Goal: Task Accomplishment & Management: Manage account settings

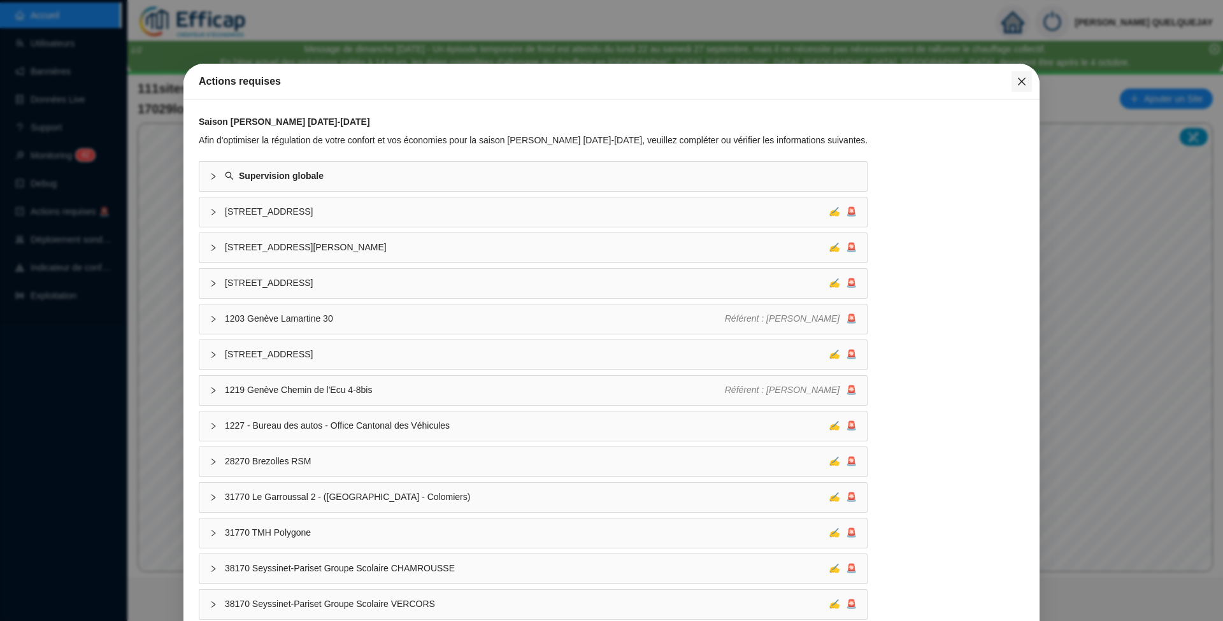
click at [1016, 79] on icon "close" at bounding box center [1021, 81] width 10 height 10
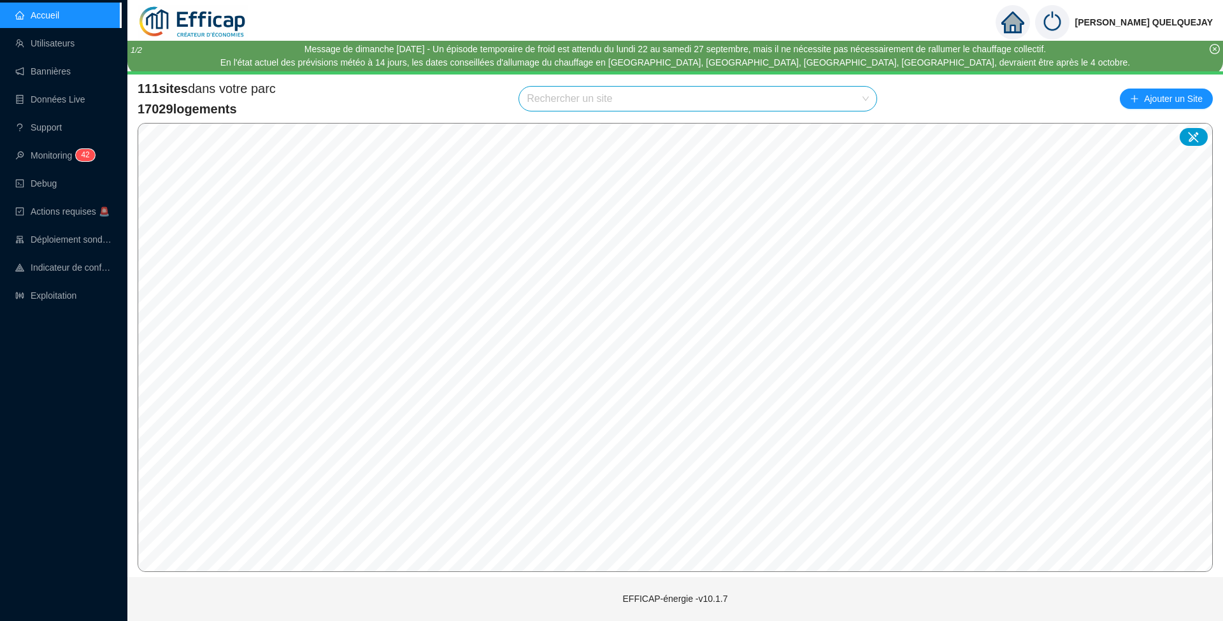
click at [641, 104] on input "search" at bounding box center [692, 99] width 331 height 24
type input "france"
click at [848, 102] on span "92800 SDC Le France" at bounding box center [698, 99] width 342 height 24
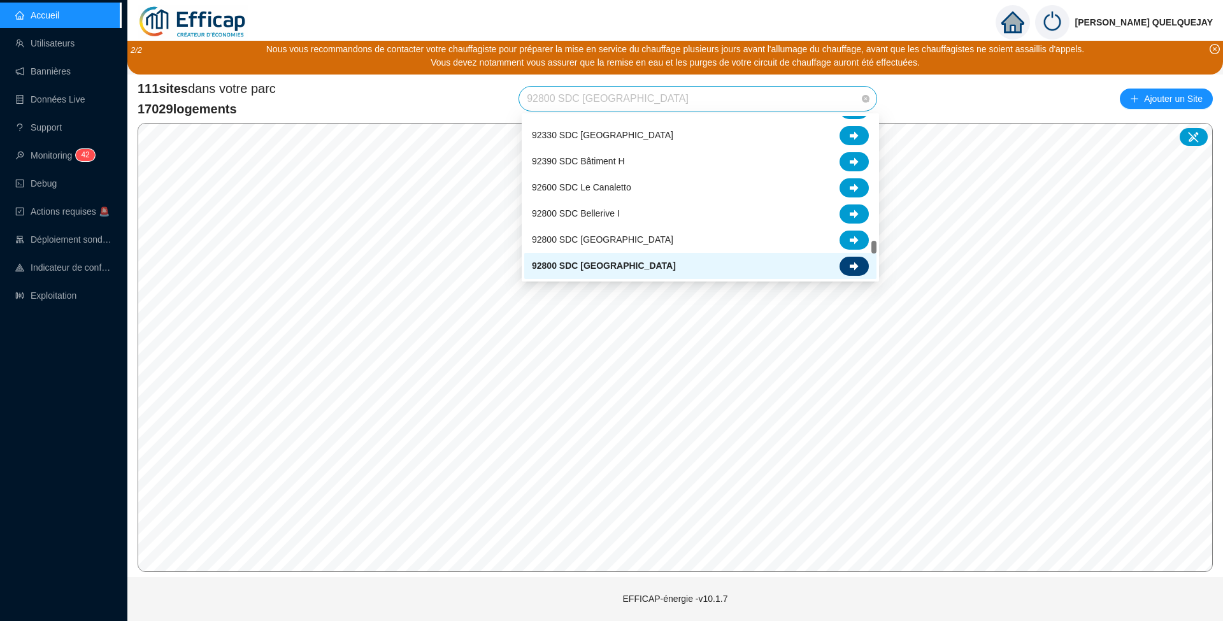
click at [861, 259] on div at bounding box center [853, 266] width 29 height 19
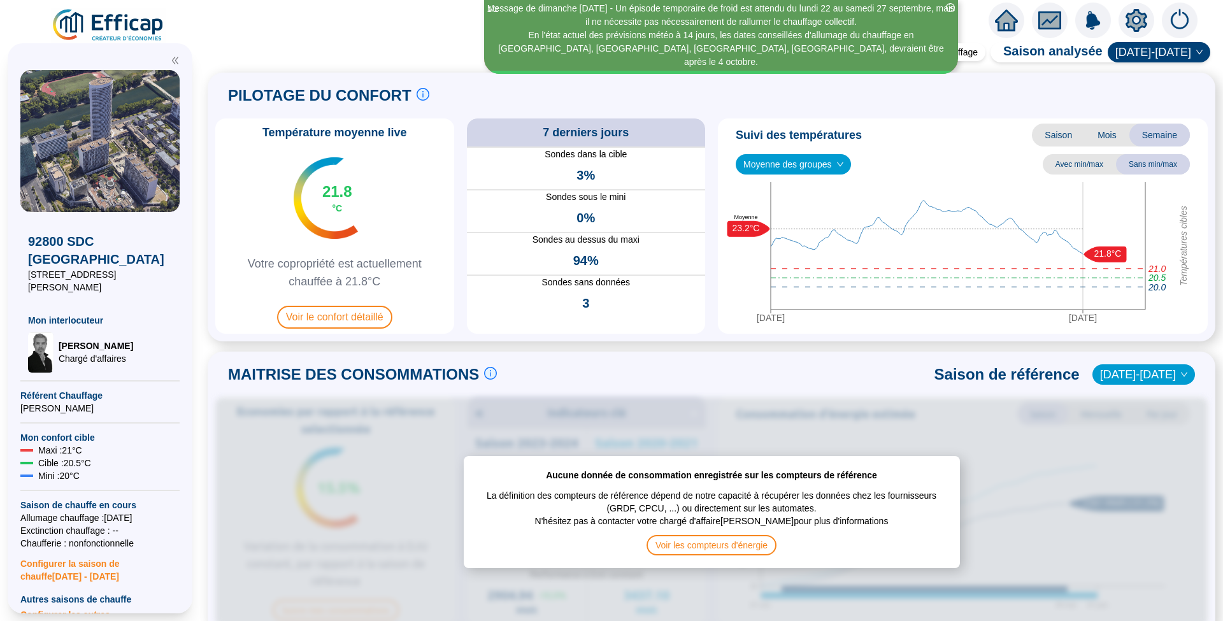
click at [1134, 22] on icon "setting" at bounding box center [1136, 20] width 9 height 9
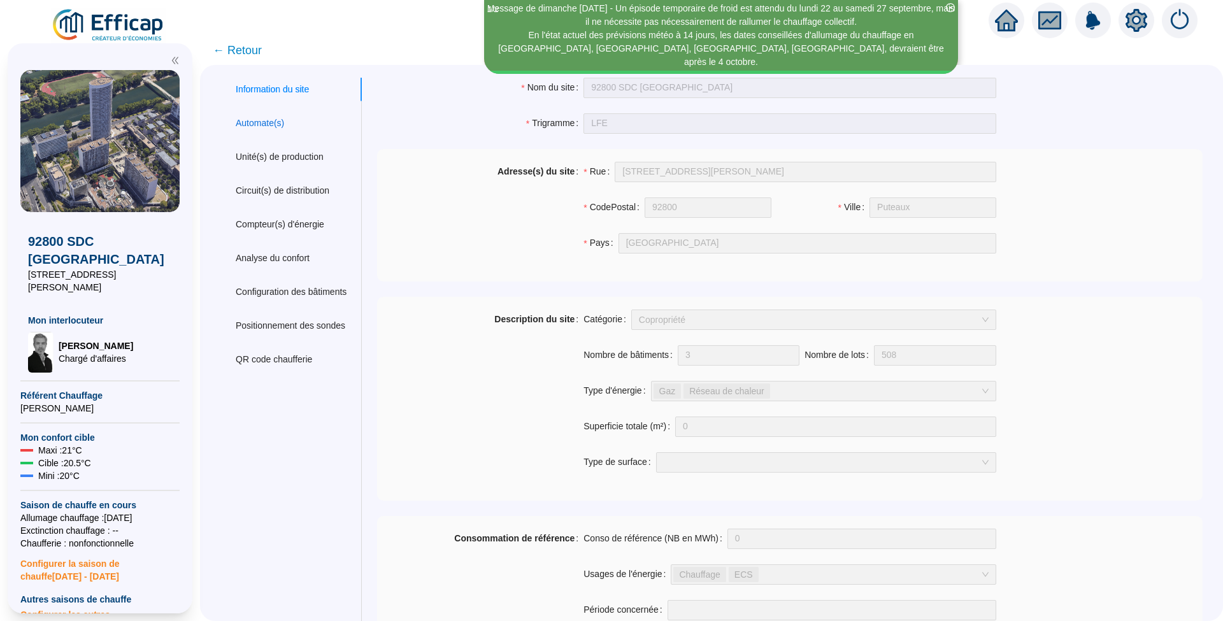
click at [264, 126] on div "Automate(s)" at bounding box center [260, 123] width 48 height 13
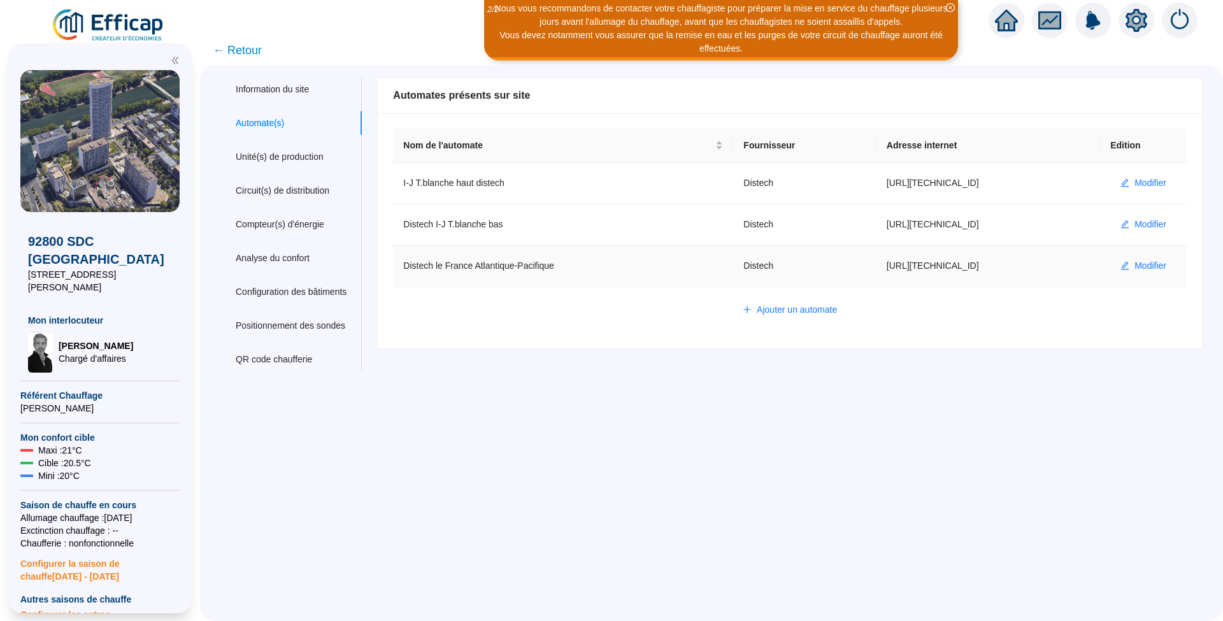
drag, startPoint x: 862, startPoint y: 266, endPoint x: 968, endPoint y: 264, distance: 105.8
click at [968, 264] on td "https://86.238.57.154:5001" at bounding box center [988, 266] width 224 height 41
copy td "https://86.238.57.154:5001"
click at [1155, 262] on button "Modifier" at bounding box center [1143, 266] width 66 height 20
type input "Distech le France Atlantique-Pacifique"
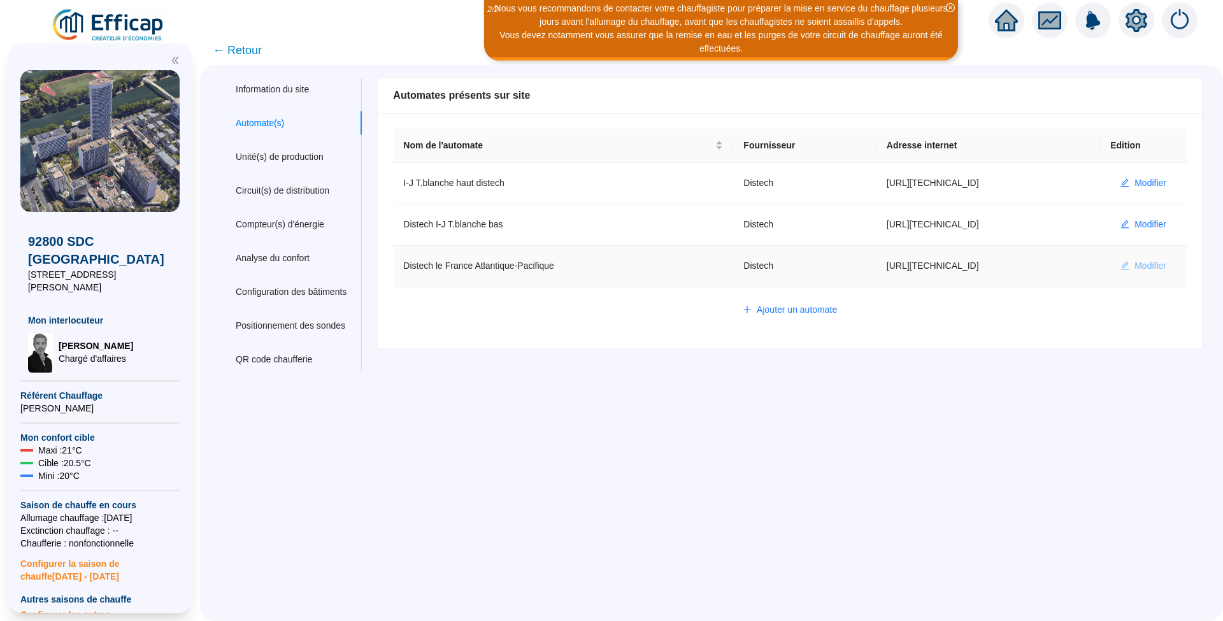
type input "https://86.238.57.154:5001"
type input "admin-efficap"
type input "AV1001"
type input "AV1002"
type input "AV1000"
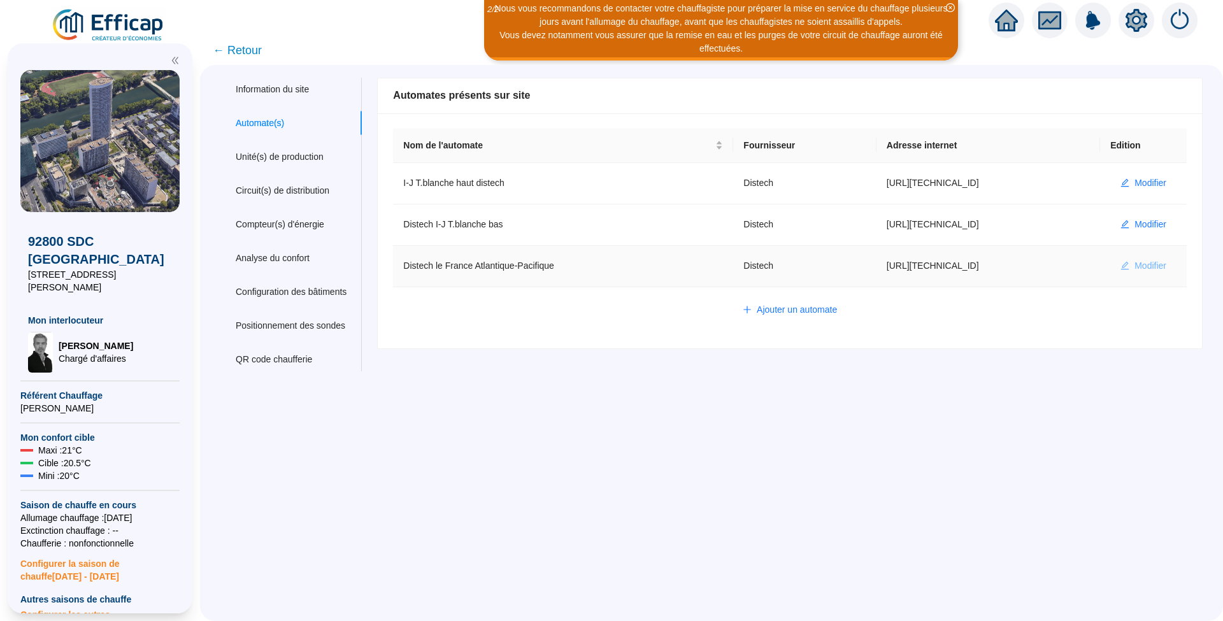
type input "BV1000"
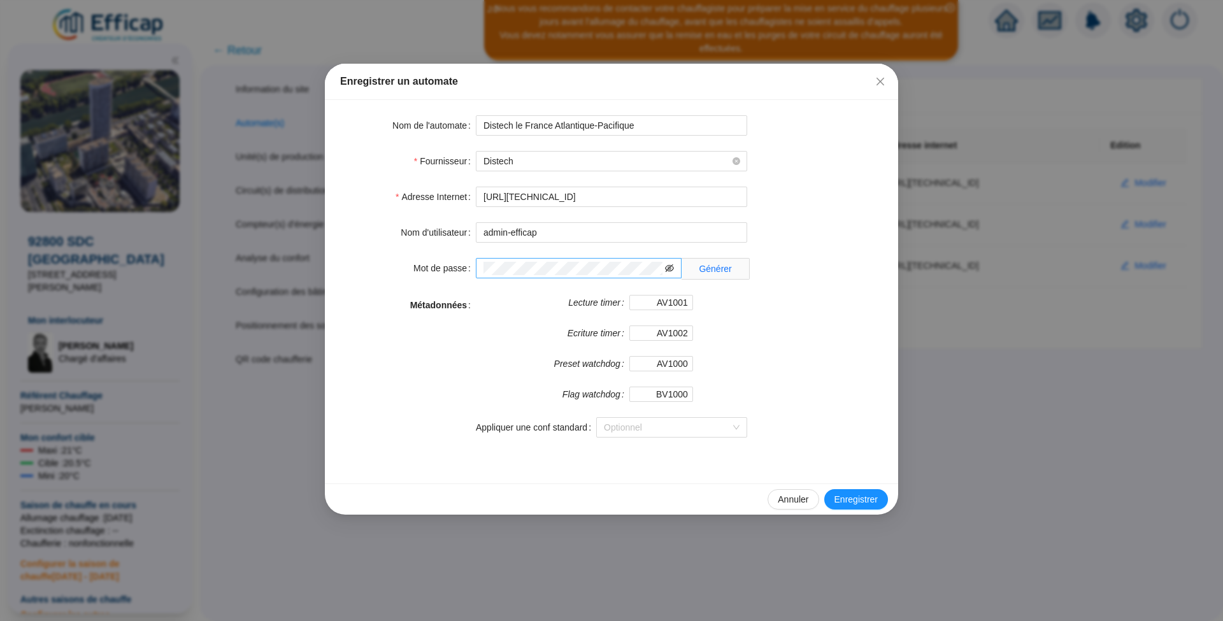
click at [665, 267] on icon "eye-invisible" at bounding box center [669, 268] width 9 height 9
click at [811, 499] on button "Annuler" at bounding box center [792, 499] width 51 height 20
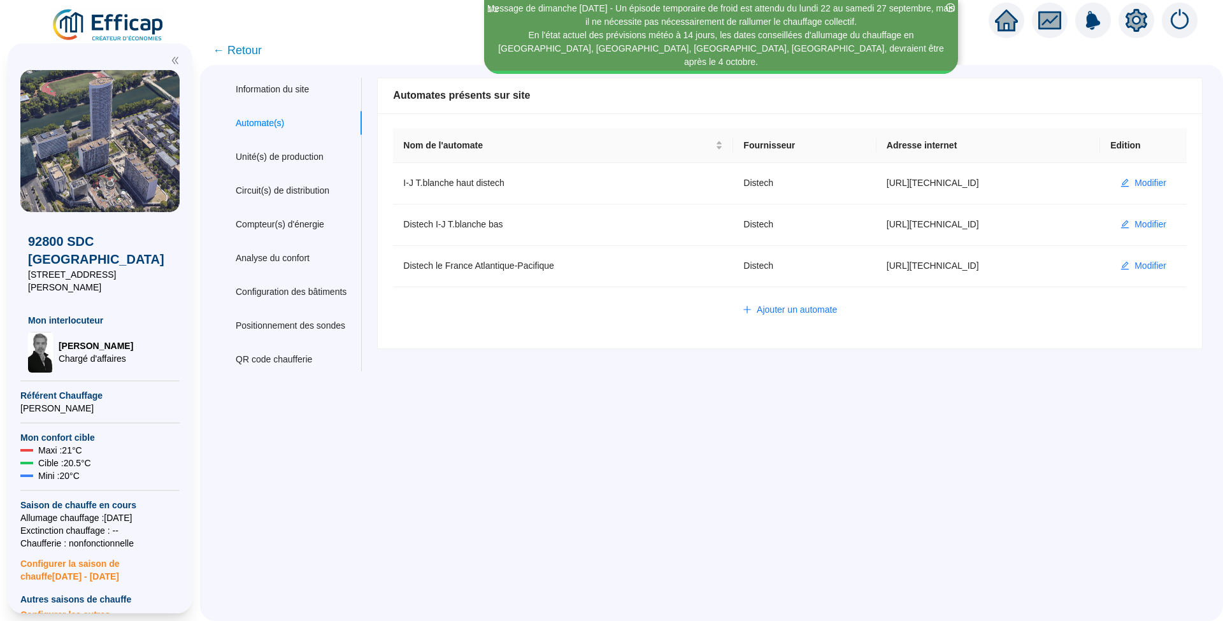
click at [138, 26] on img at bounding box center [108, 26] width 115 height 36
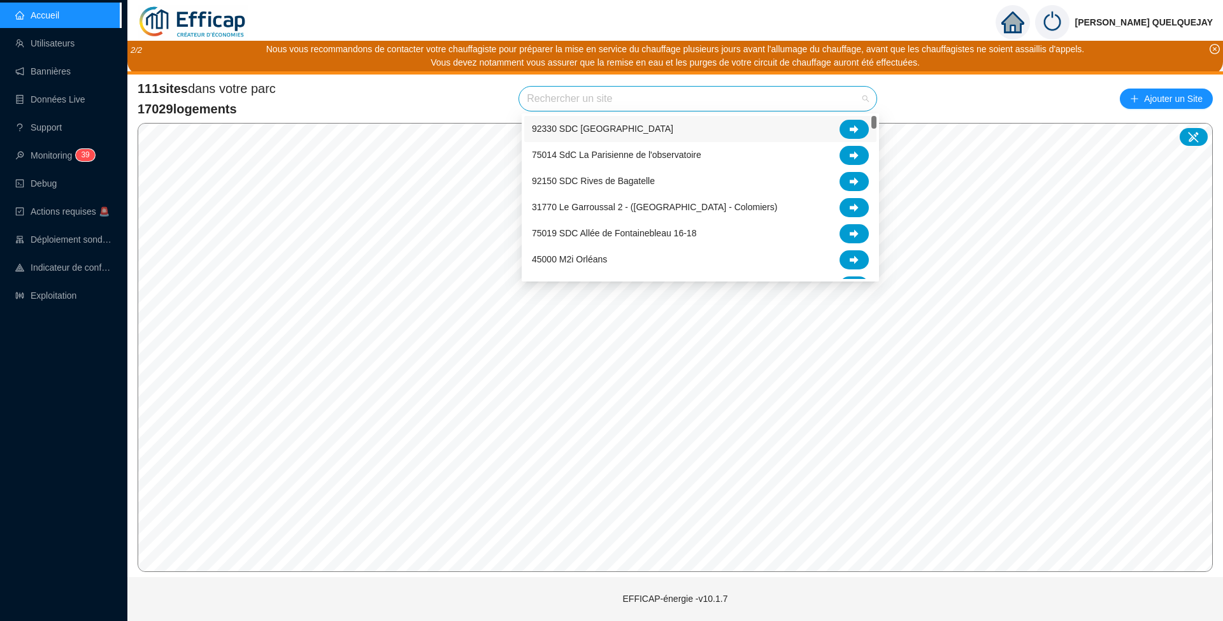
click at [624, 103] on input "search" at bounding box center [692, 99] width 331 height 24
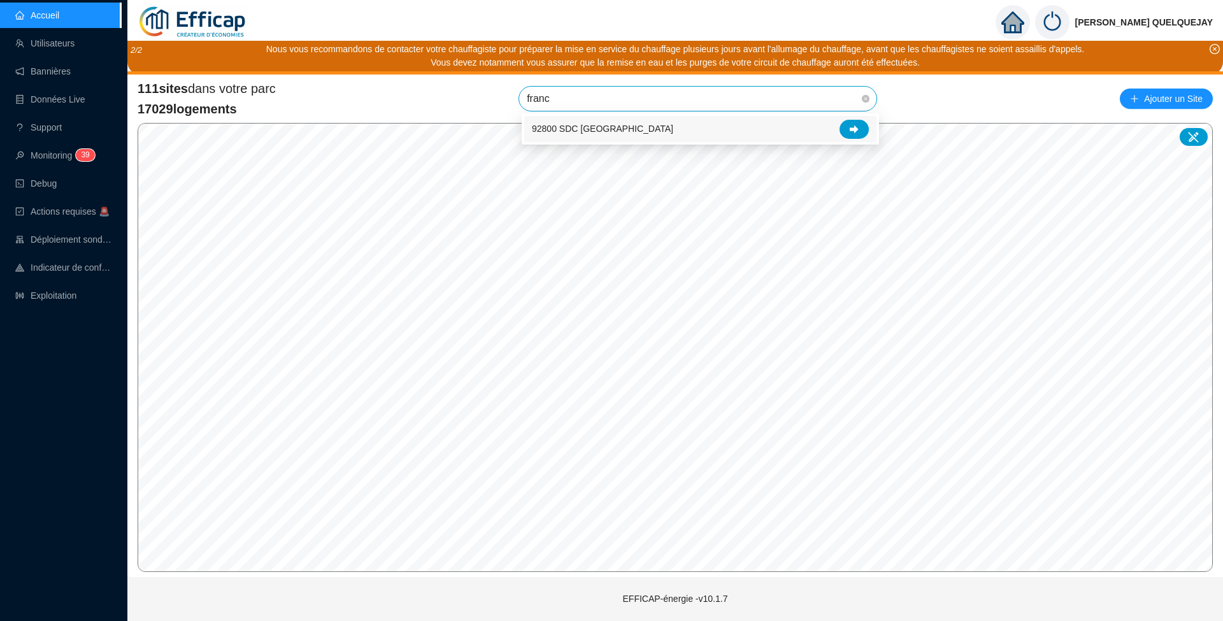
type input "france"
click at [839, 122] on div "92800 SDC Le France" at bounding box center [700, 129] width 337 height 19
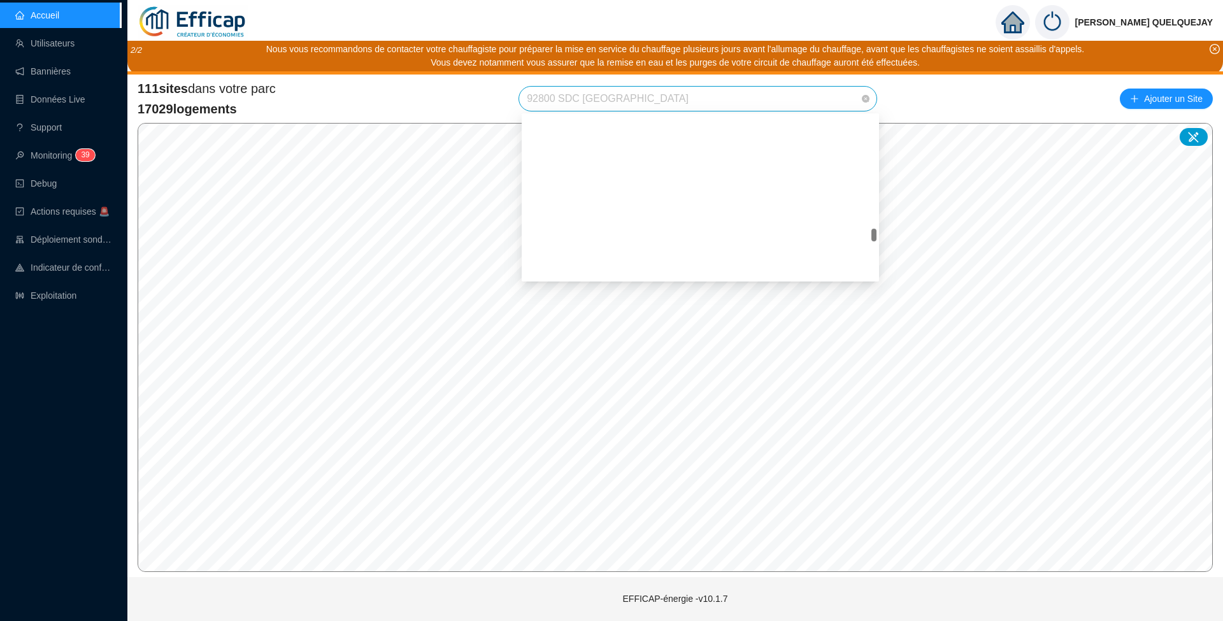
scroll to position [1686, 0]
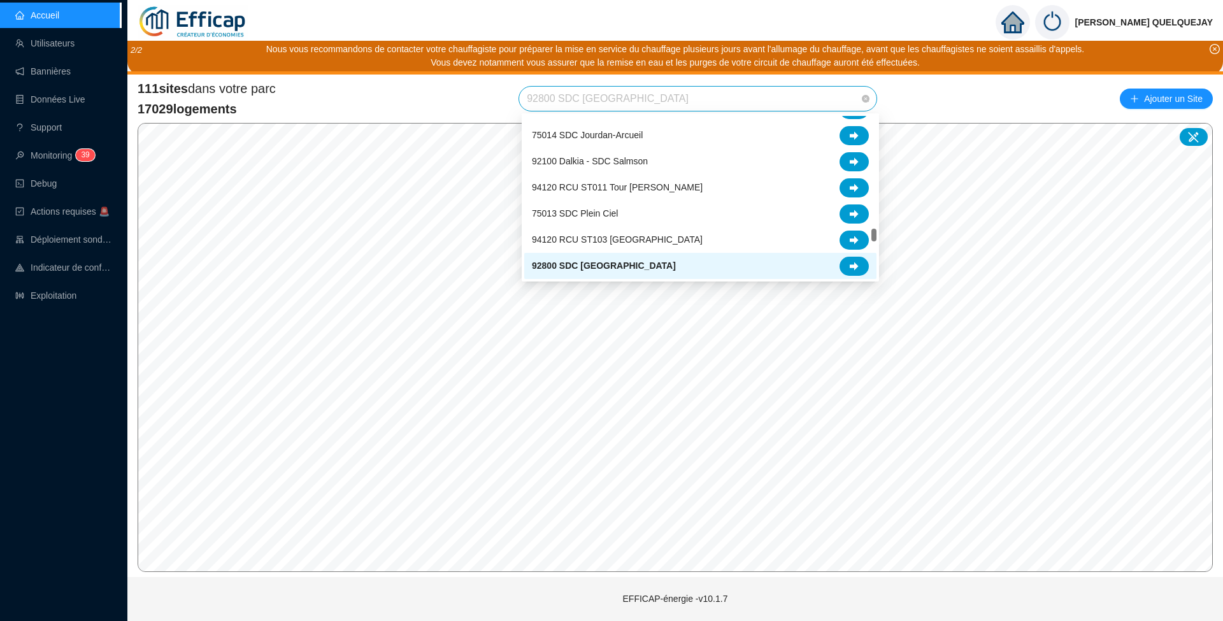
click at [609, 103] on span "92800 SDC Le France" at bounding box center [698, 99] width 342 height 24
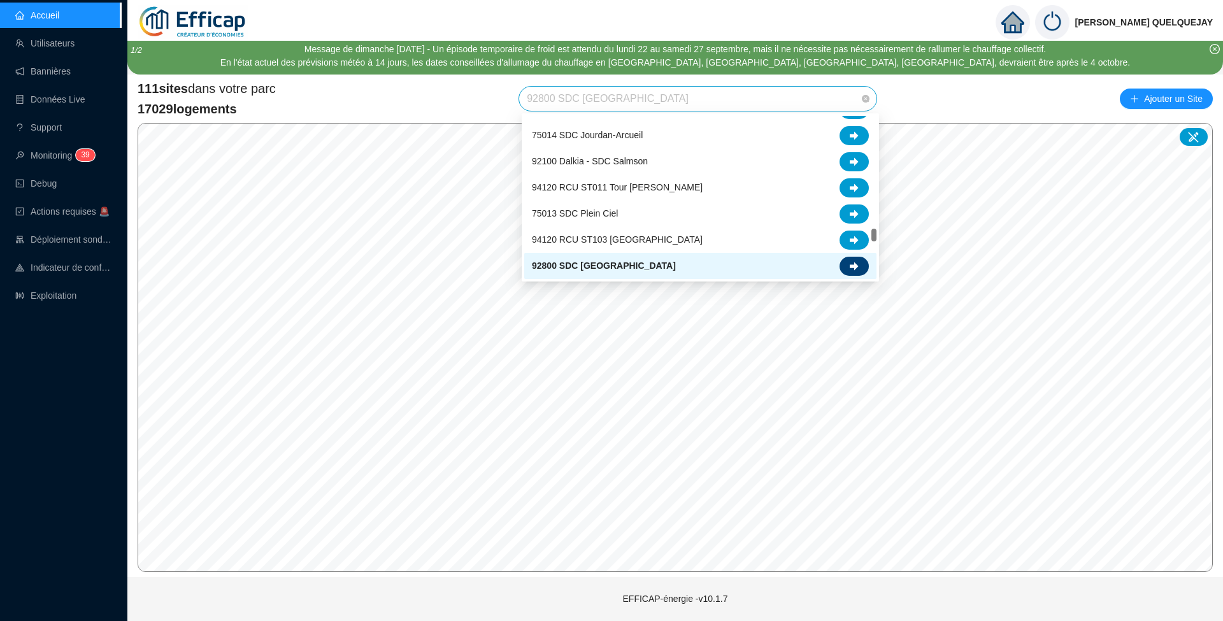
click at [843, 259] on div at bounding box center [853, 266] width 29 height 19
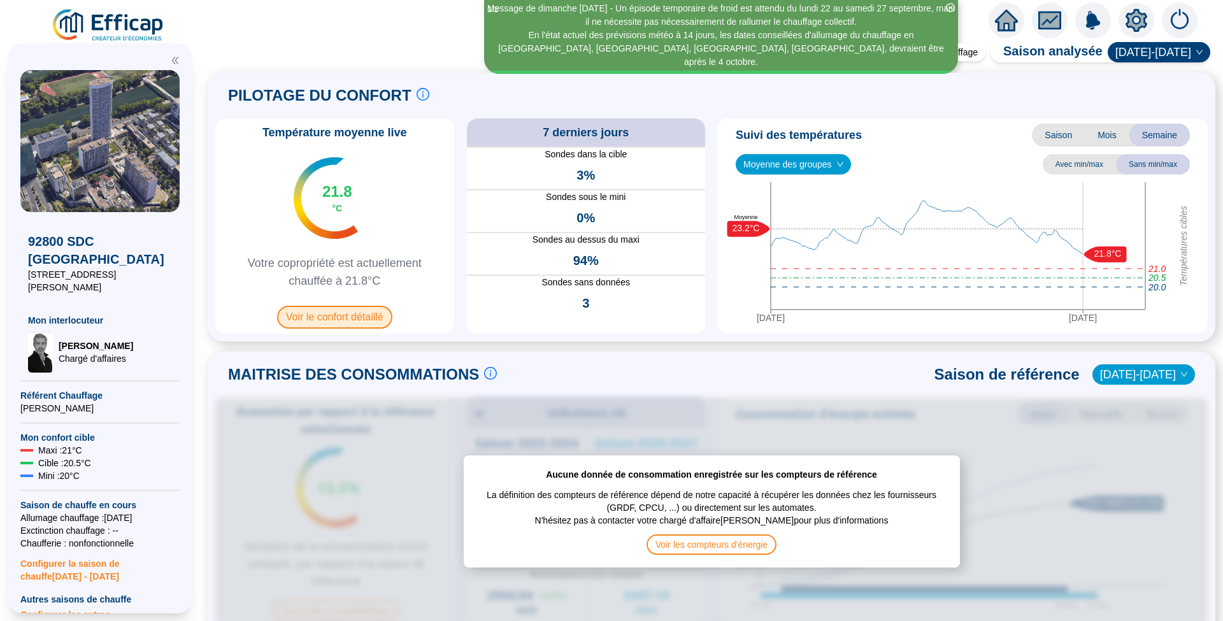
click at [345, 320] on span "Voir le confort détaillé" at bounding box center [334, 317] width 115 height 23
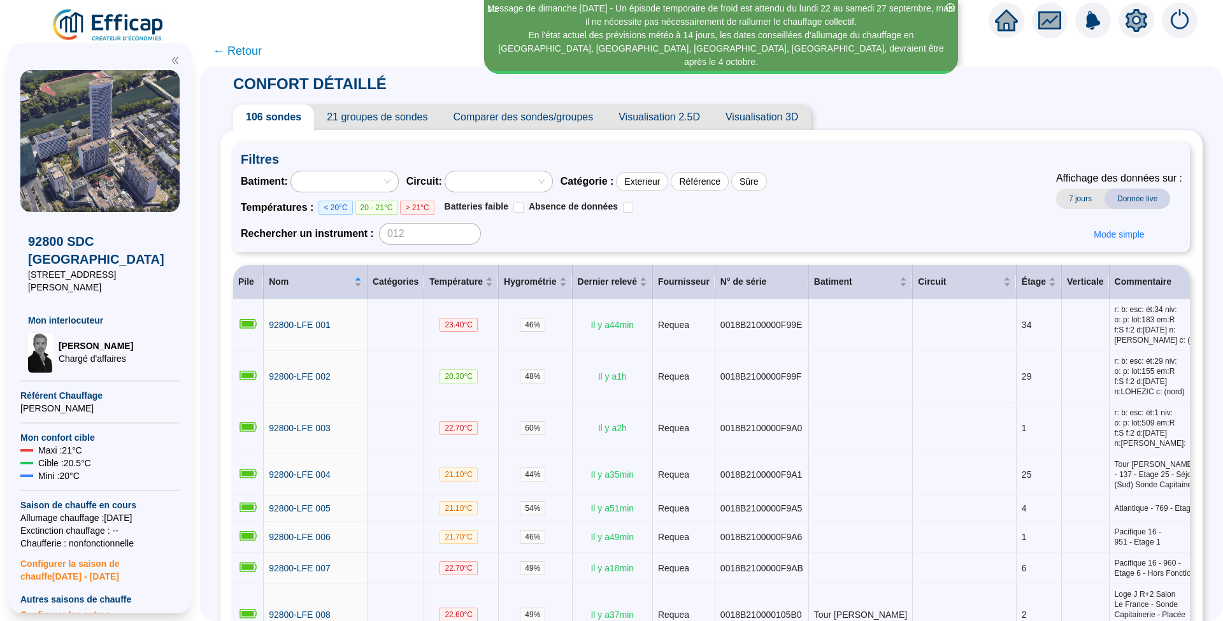
click at [516, 117] on span "Comparer des sondes/groupes" at bounding box center [524, 116] width 166 height 25
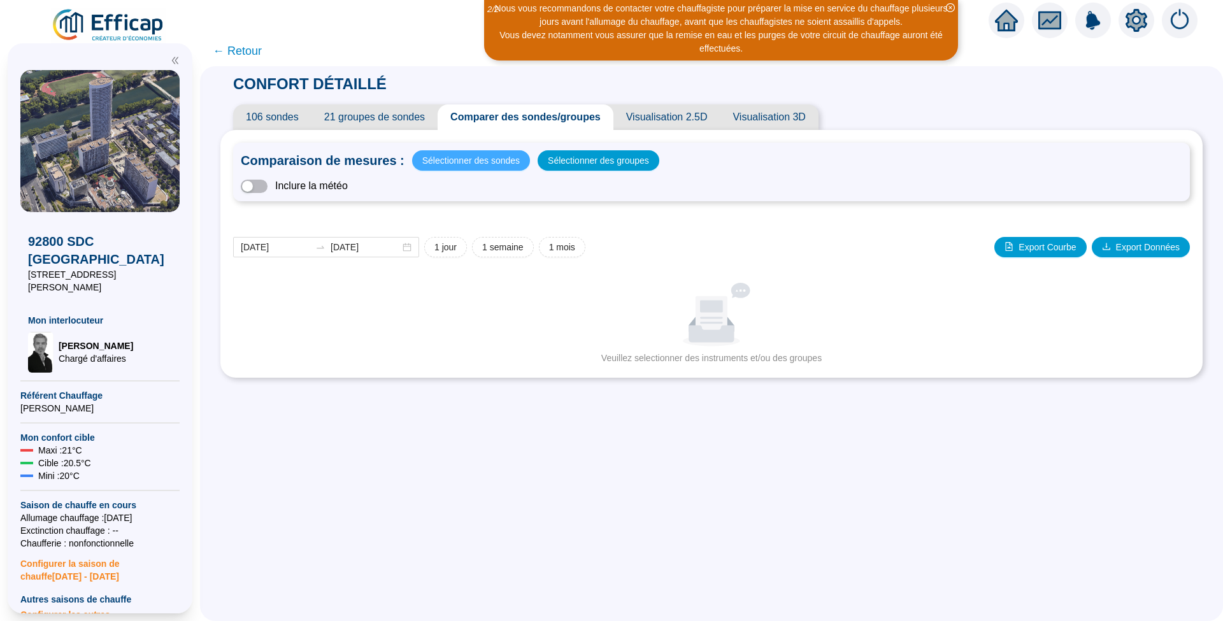
click at [504, 164] on span "Sélectionner des sondes" at bounding box center [470, 161] width 97 height 18
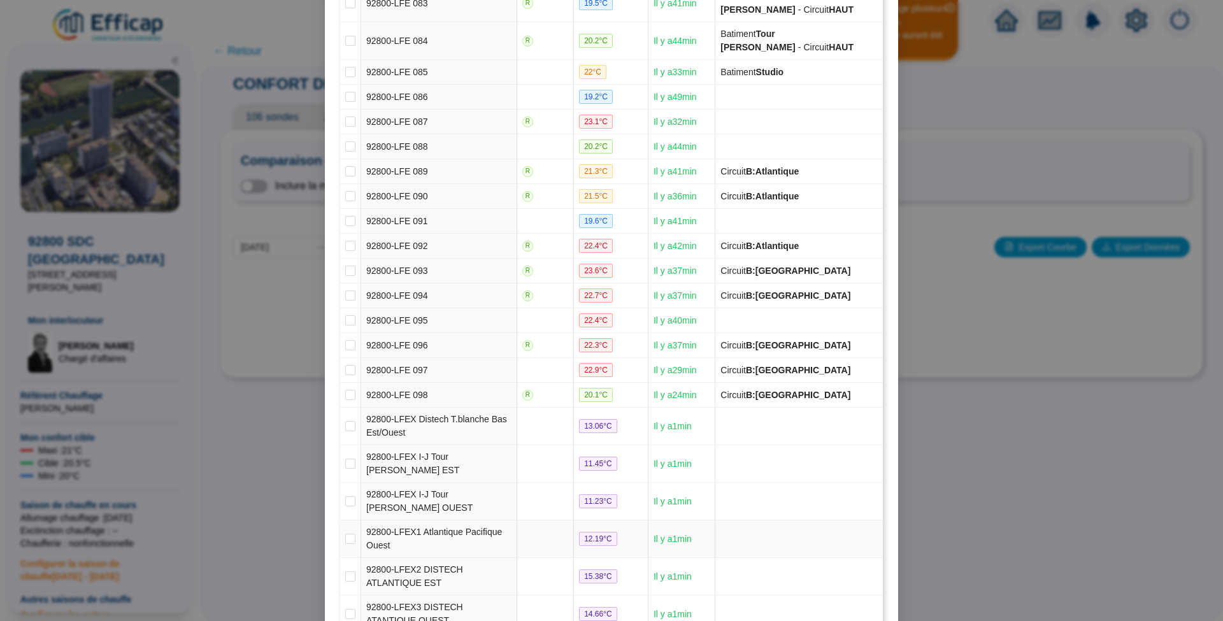
scroll to position [2807, 0]
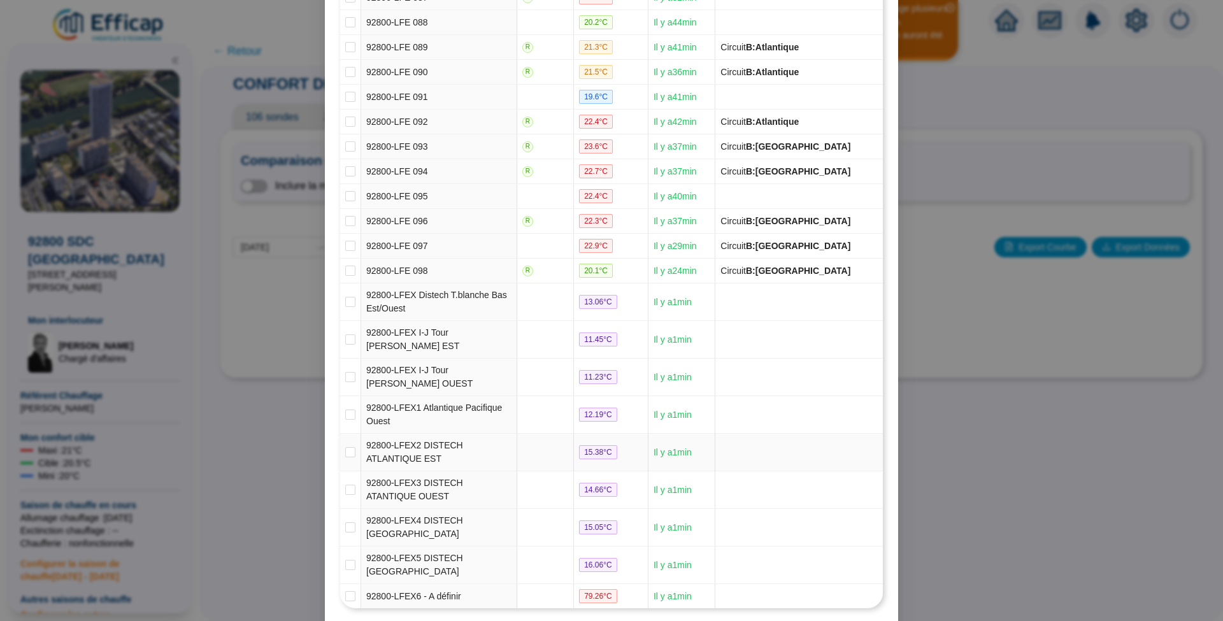
click at [340, 434] on td at bounding box center [350, 453] width 21 height 38
click at [345, 410] on input "checkbox" at bounding box center [350, 415] width 10 height 10
checkbox input "true"
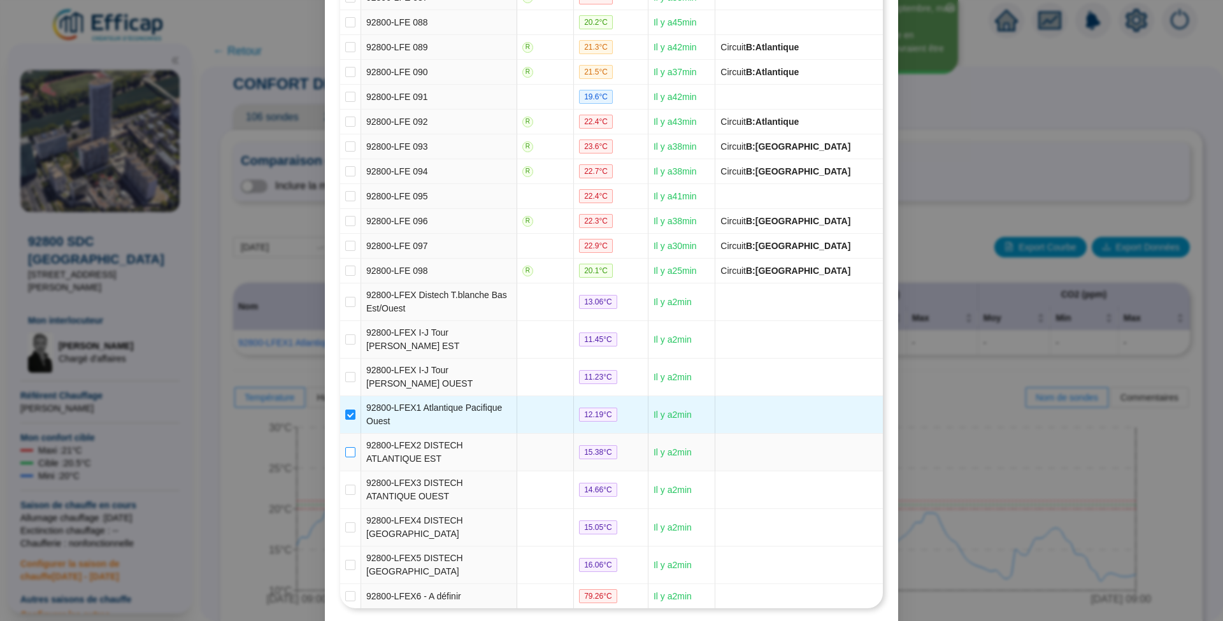
click at [345, 447] on input "checkbox" at bounding box center [350, 452] width 10 height 10
checkbox input "true"
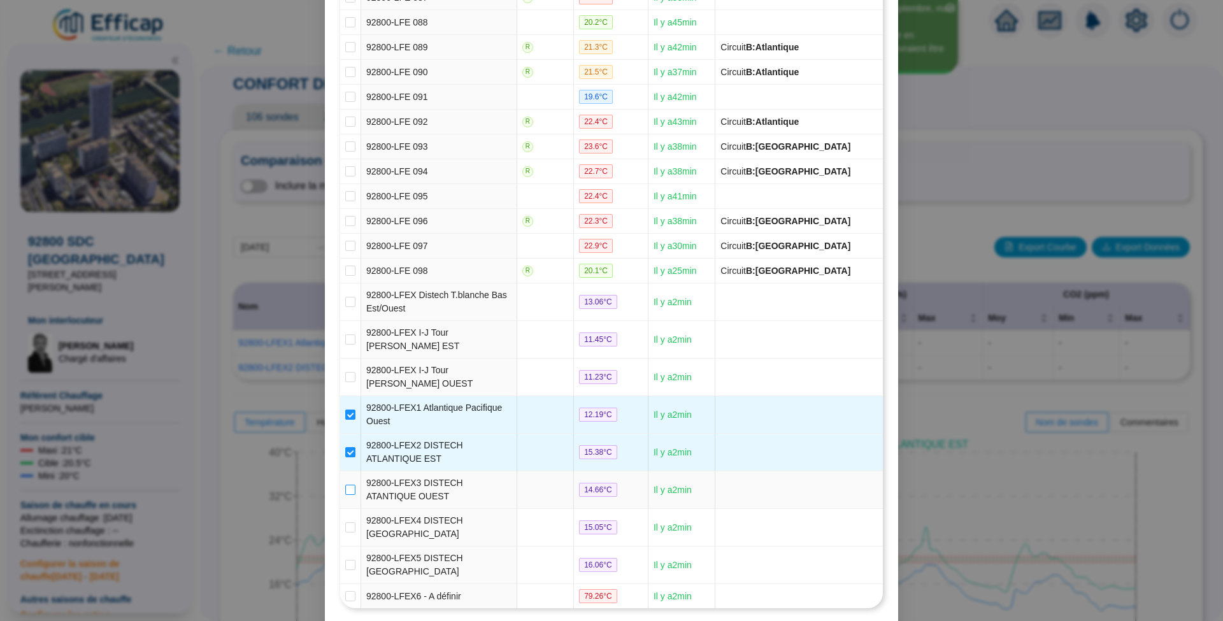
click at [345, 485] on input "checkbox" at bounding box center [350, 490] width 10 height 10
checkbox input "true"
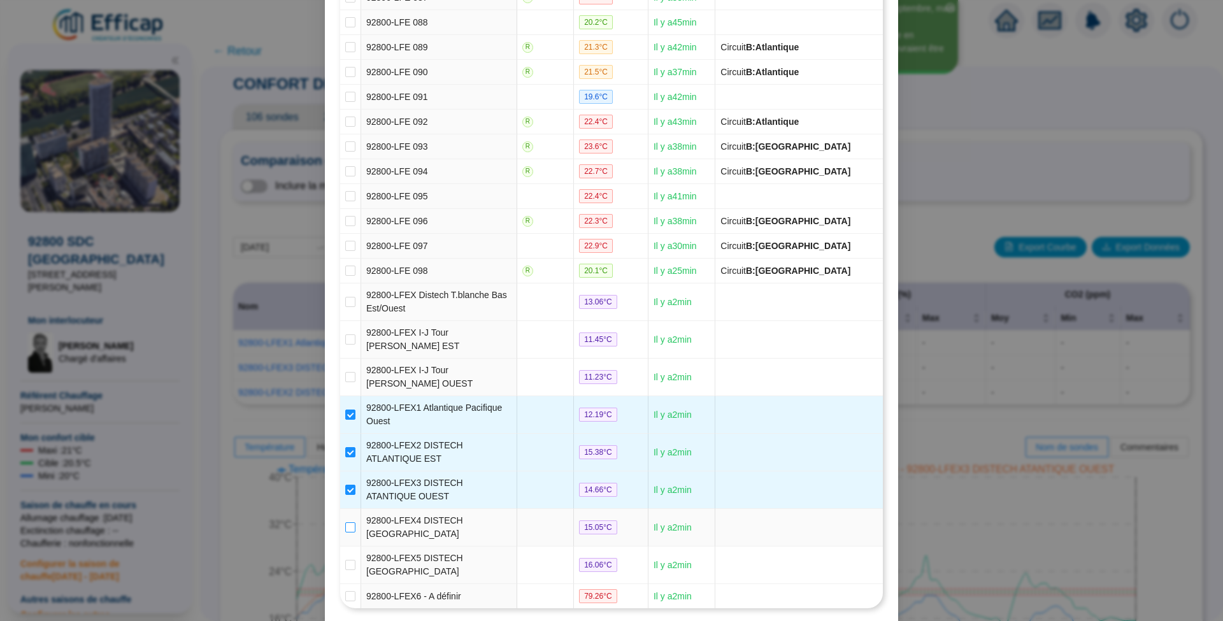
click at [345, 522] on input "checkbox" at bounding box center [350, 527] width 10 height 10
checkbox input "true"
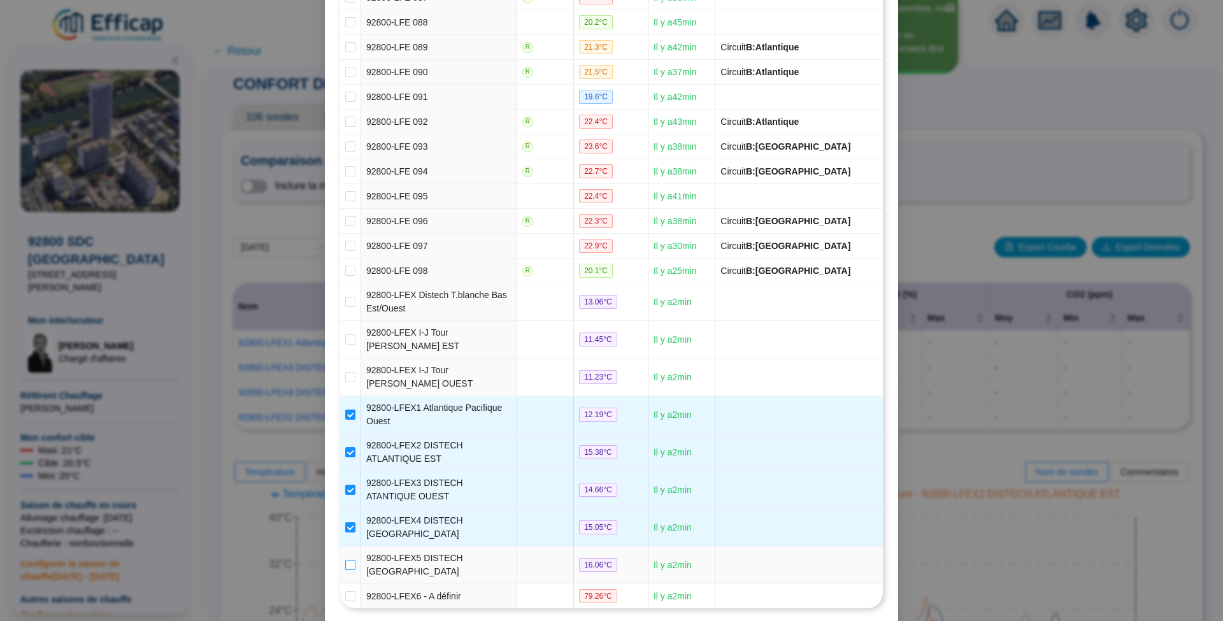
click at [345, 560] on input "checkbox" at bounding box center [350, 565] width 10 height 10
checkbox input "true"
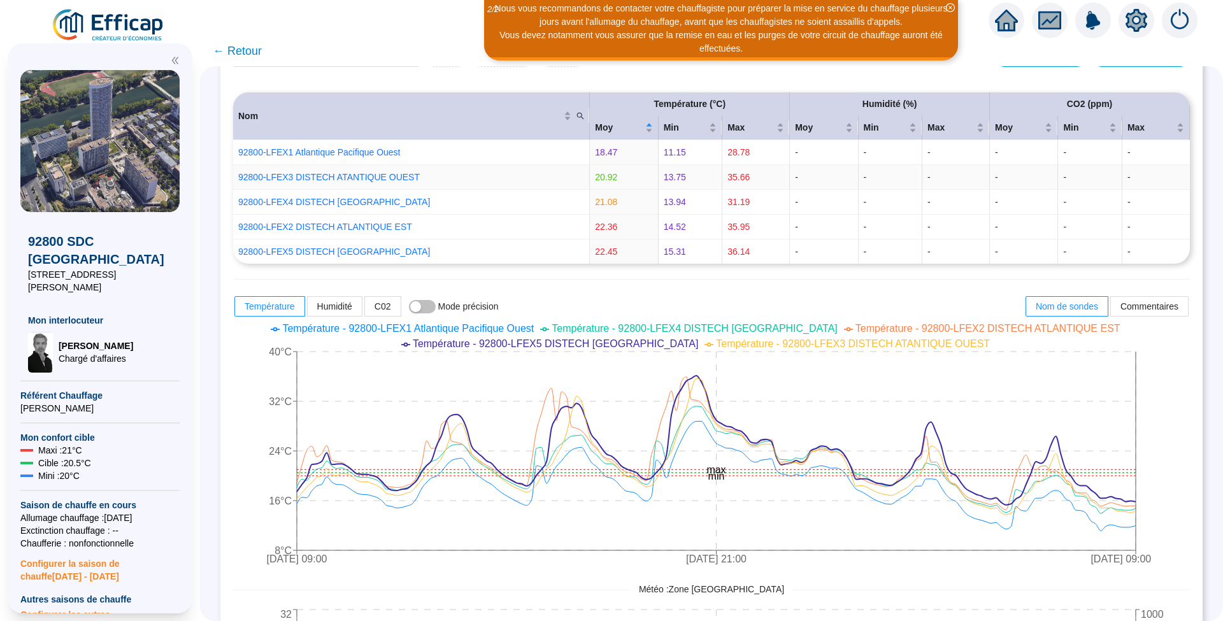
scroll to position [169, 0]
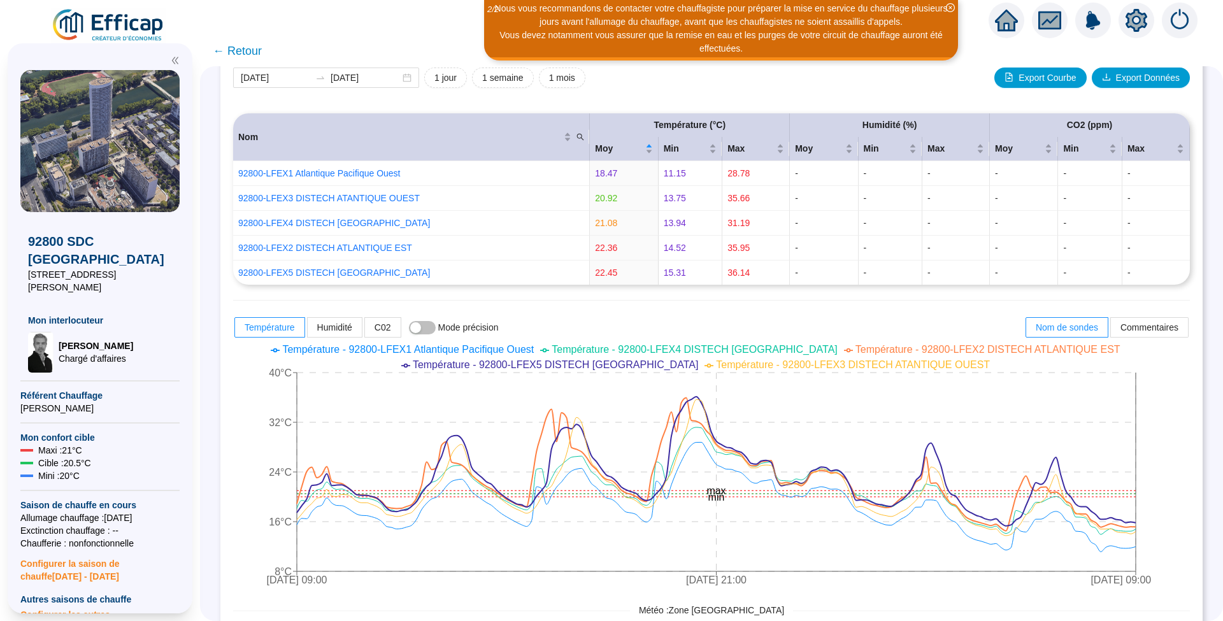
click at [1145, 29] on icon "setting" at bounding box center [1136, 20] width 23 height 23
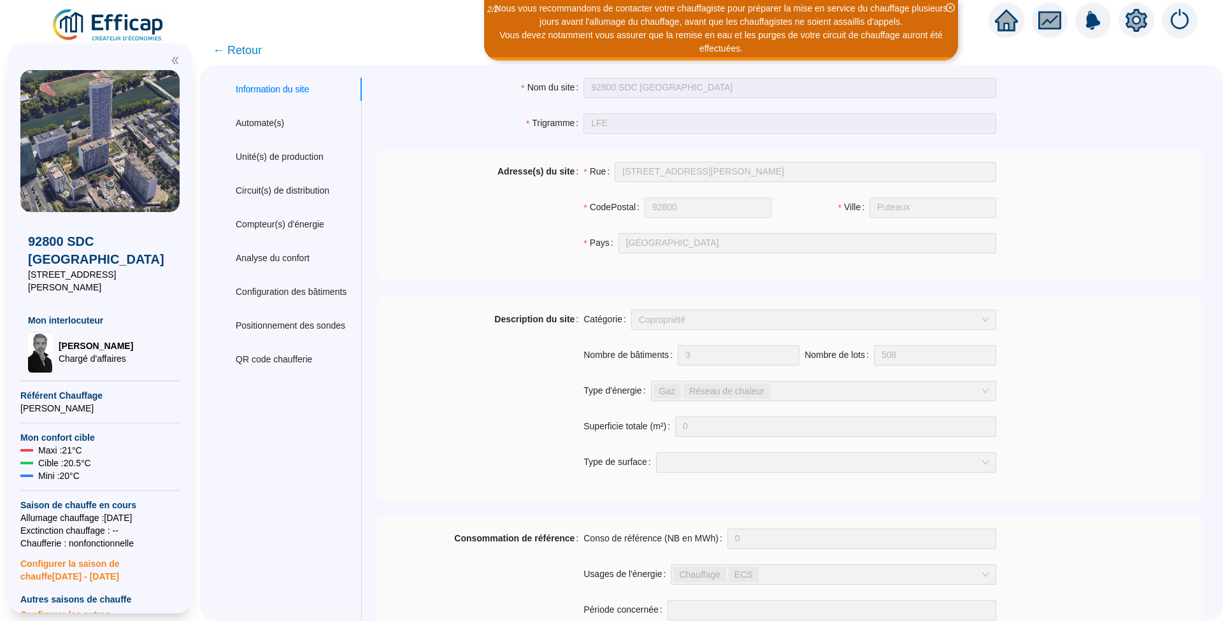
click at [1173, 27] on img at bounding box center [1180, 21] width 36 height 36
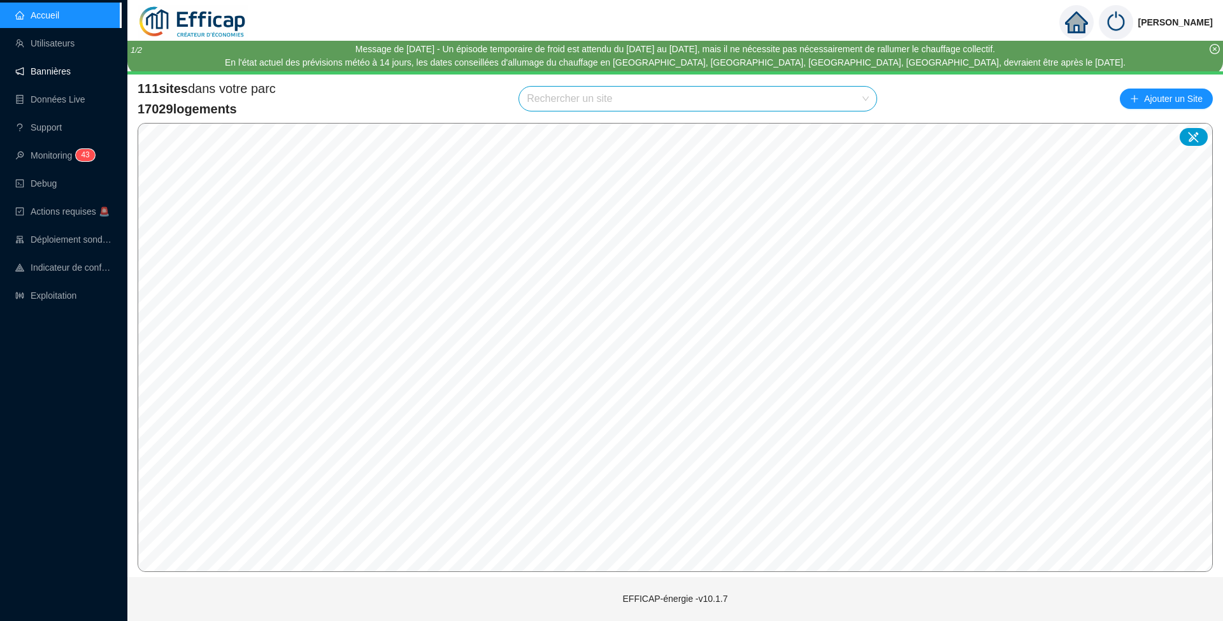
click at [48, 73] on link "Bannières" at bounding box center [42, 71] width 55 height 10
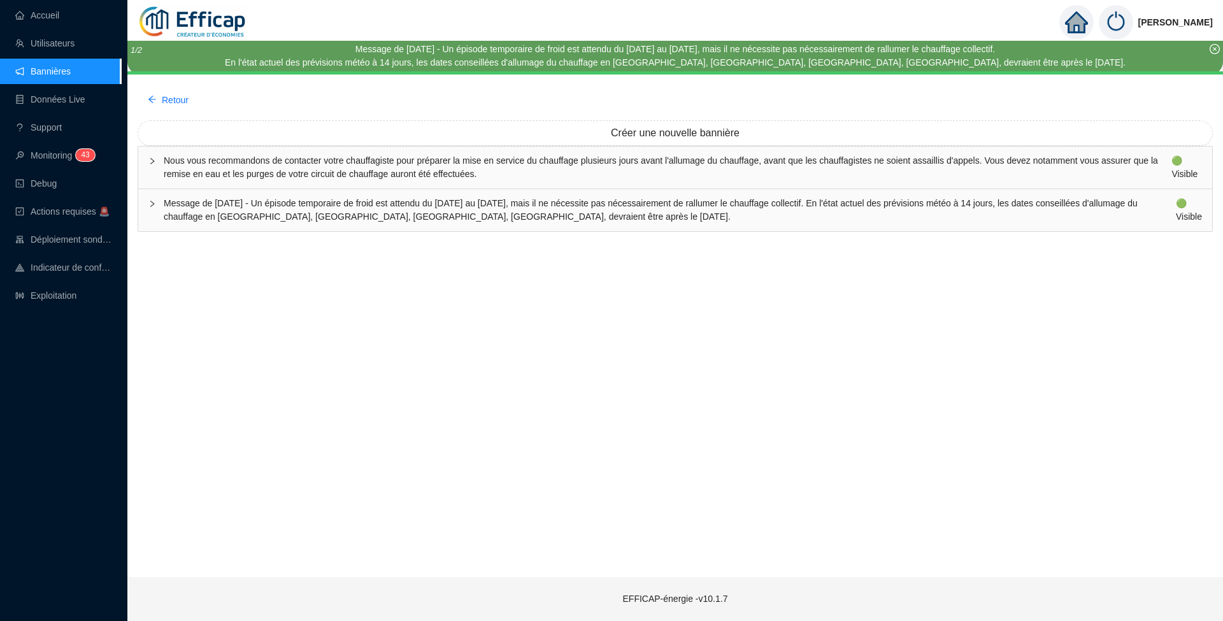
click at [310, 215] on span "Message de [DATE] - Un épisode temporaire de froid est attendu du [DATE] au [DA…" at bounding box center [670, 210] width 1012 height 27
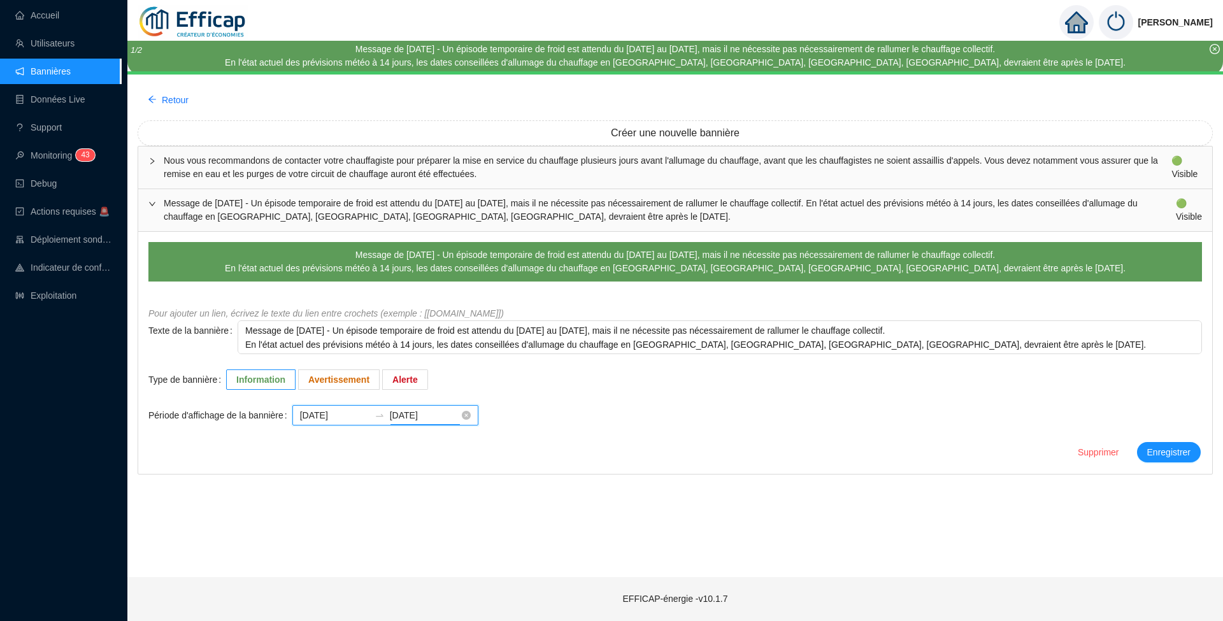
click at [448, 417] on input "[DATE]" at bounding box center [424, 415] width 69 height 13
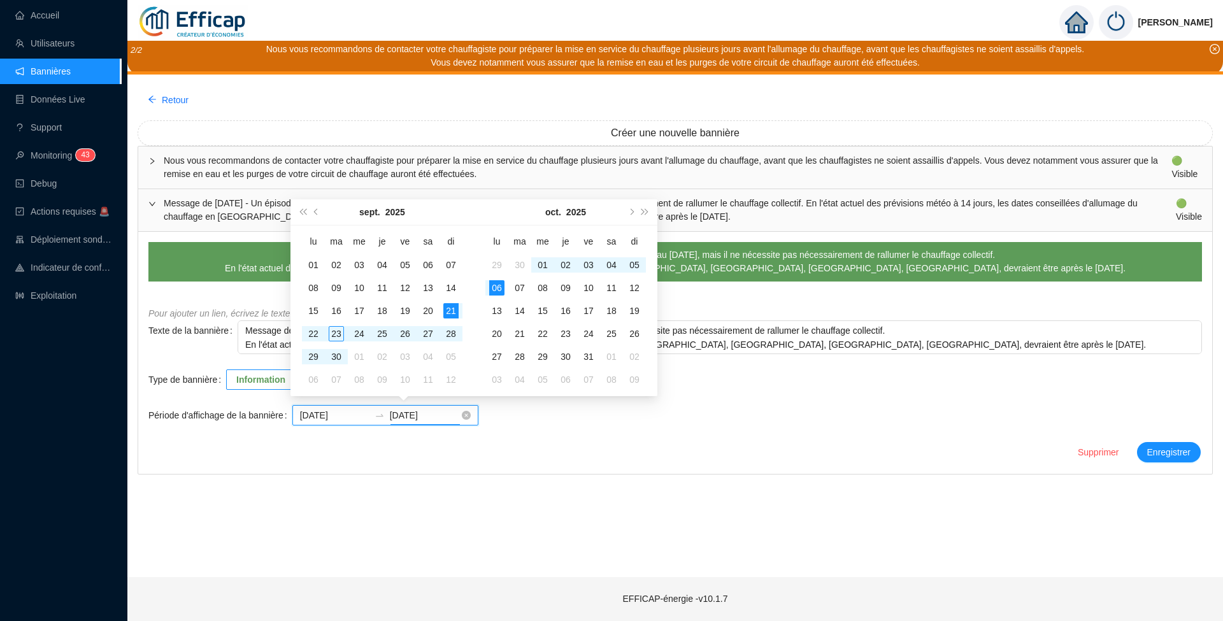
type input "[DATE]"
click at [353, 413] on input "[DATE]" at bounding box center [334, 415] width 69 height 13
type input "[DATE]"
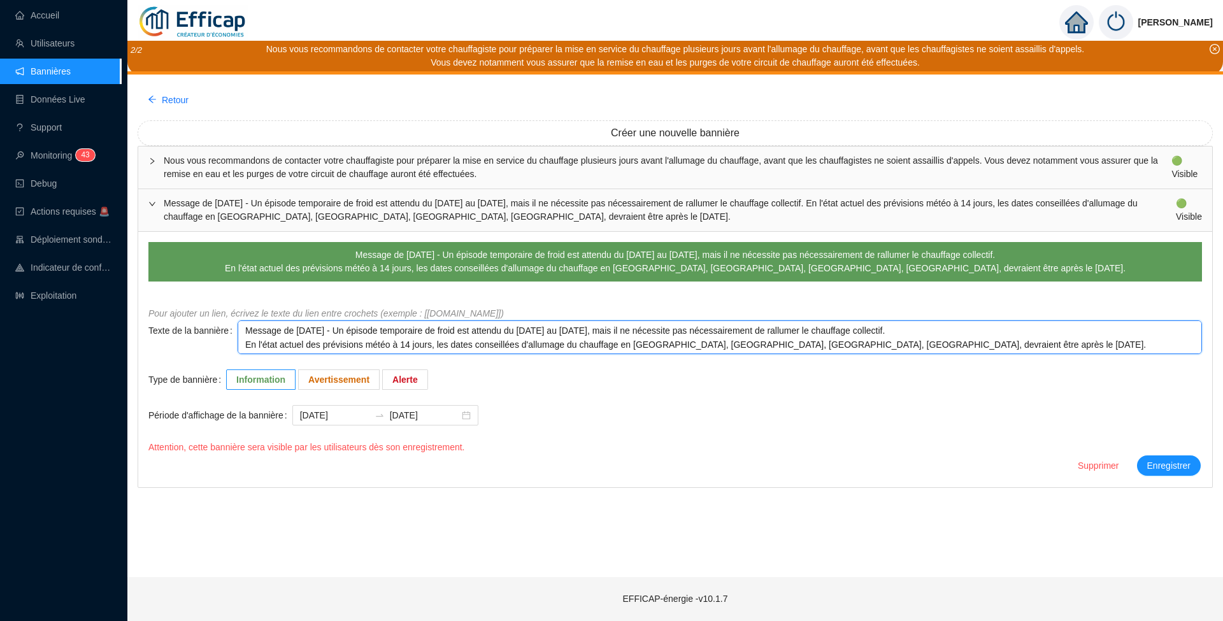
drag, startPoint x: 292, startPoint y: 326, endPoint x: 343, endPoint y: 329, distance: 51.7
click at [343, 329] on textarea "Message de [DATE] - Un épisode temporaire de froid est attendu du [DATE] au [DA…" at bounding box center [720, 337] width 964 height 34
type textarea "Message de M/09/2025 - Un épisode temporaire de froid est attendu du [DATE] au …"
type textarea "Message de Ma/09/2025 - Un épisode temporaire de froid est attendu du [DATE] au…"
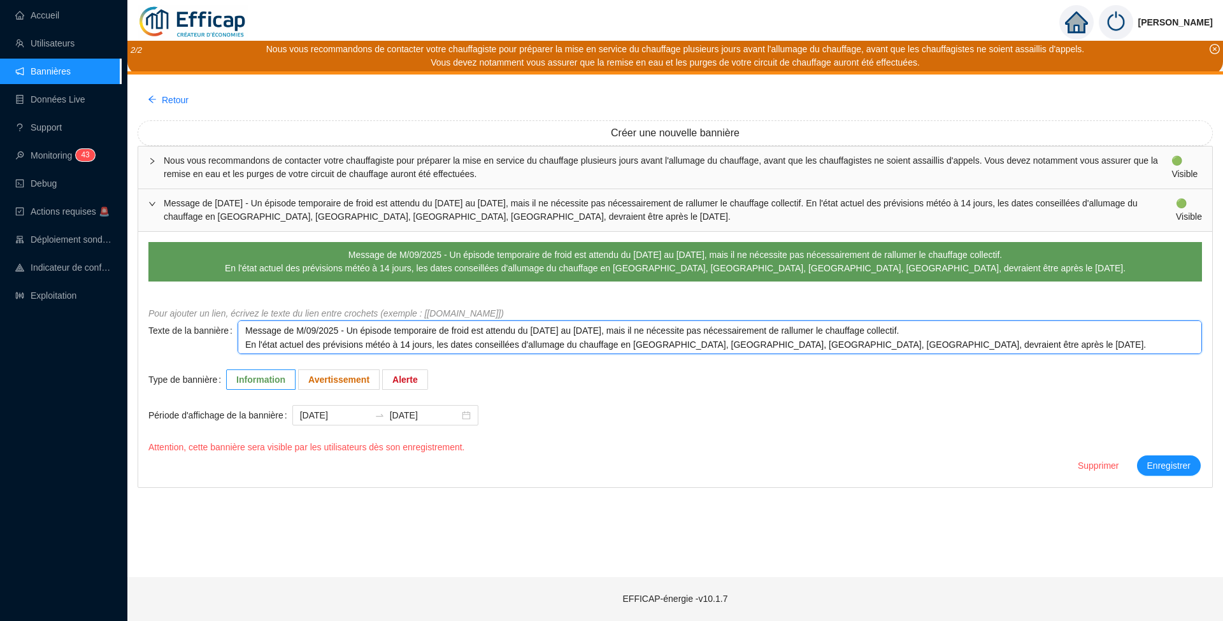
type textarea "Message de Ma/09/2025 - Un épisode temporaire de froid est attendu du [DATE] au…"
type textarea "Message de [DATE] - Un épisode temporaire de froid est attendu du [DATE] au [DA…"
type textarea "Message de Mard/09/2025 - Un épisode temporaire de froid est attendu du [DATE] …"
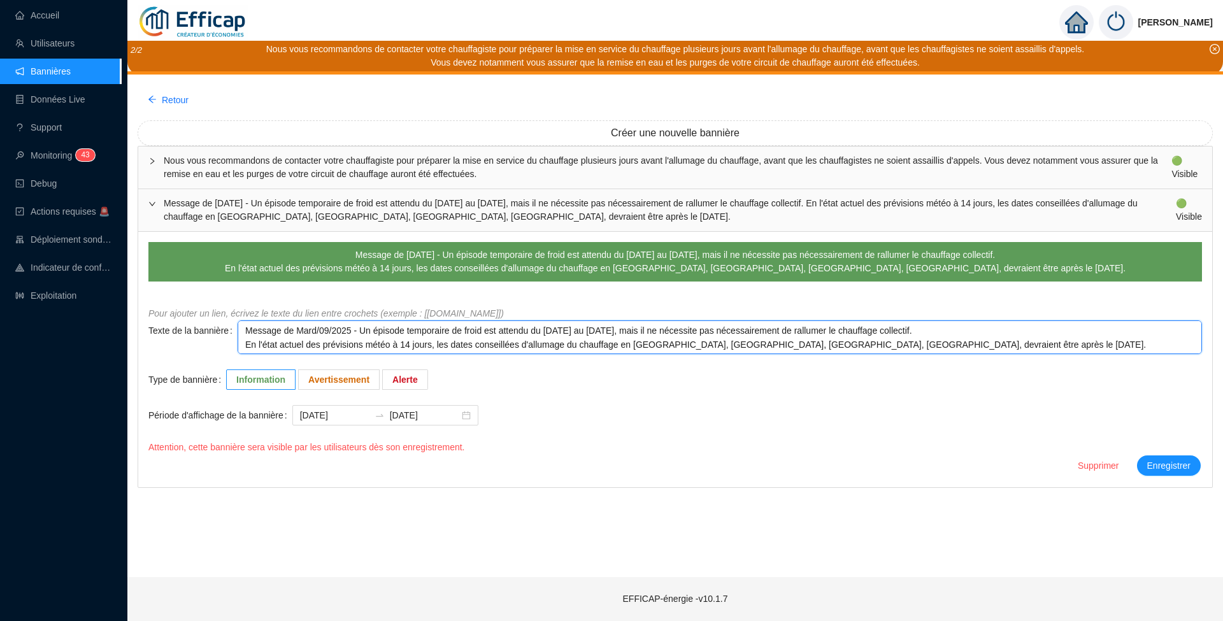
type textarea "Message de [DATE]/09/2025 - Un épisode temporaire de froid est attendu du [DATE…"
type textarea "Message de [DATE] /09/2025 - Un épisode temporaire de froid est attendu du [DAT…"
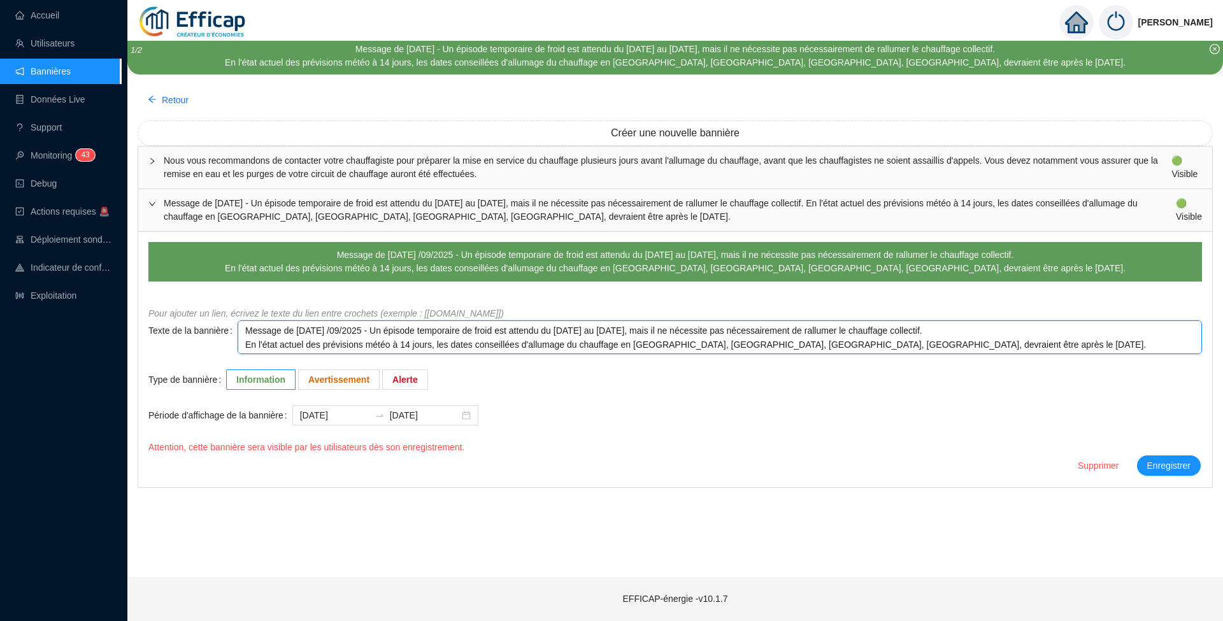
type textarea "Message de [DATE] - Un épisode temporaire de froid est attendu du [DATE] au [DA…"
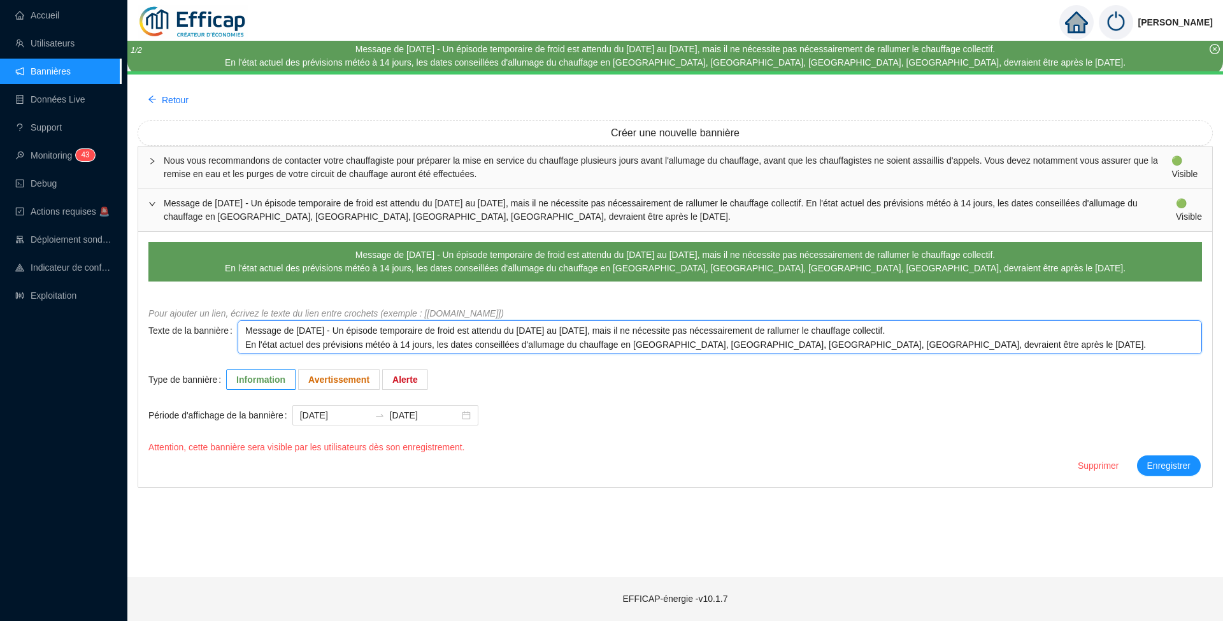
drag, startPoint x: 510, startPoint y: 332, endPoint x: 601, endPoint y: 329, distance: 91.1
click at [601, 329] on textarea "Message de [DATE] - Un épisode temporaire de froid est attendu du [DATE] au [DA…" at bounding box center [720, 337] width 964 height 34
type textarea "Message de [DATE] - Un épisode temporaire de froid est e [DATE], mais il ne néc…"
type textarea "Message de [DATE] - Un épisode temporaire de froid est en [DATE], mais il ne né…"
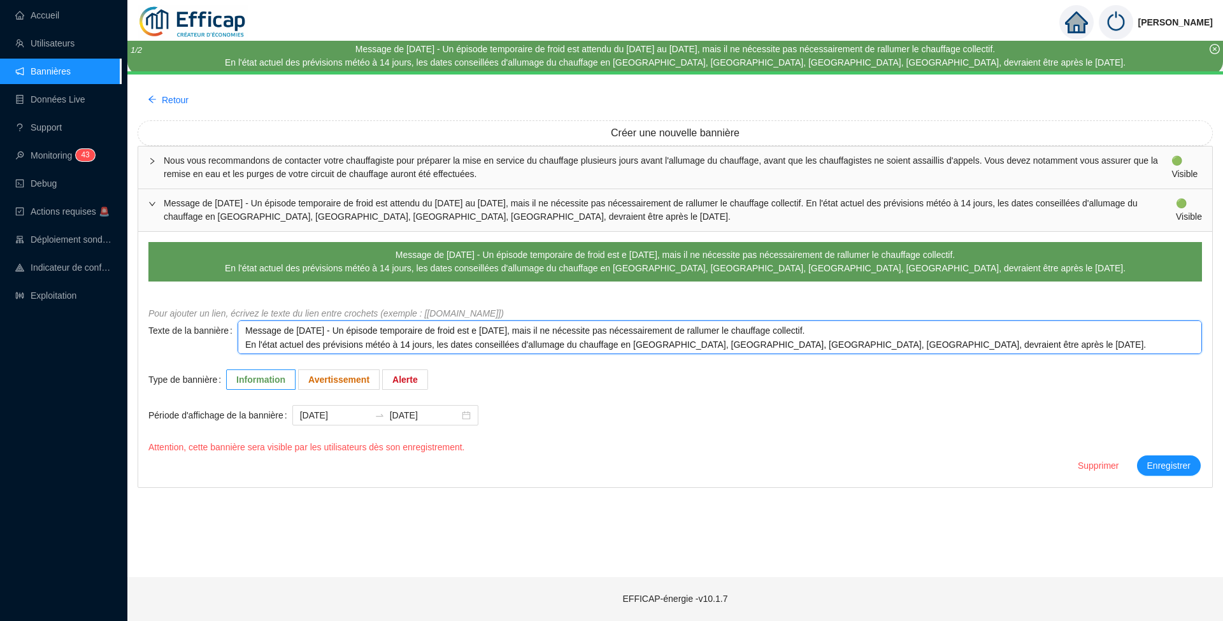
type textarea "Message de [DATE] - Un épisode temporaire de froid est en [DATE], mais il ne né…"
type textarea "Message de [DATE] - Un épisode temporaire de froid est en c [DATE], mais il ne …"
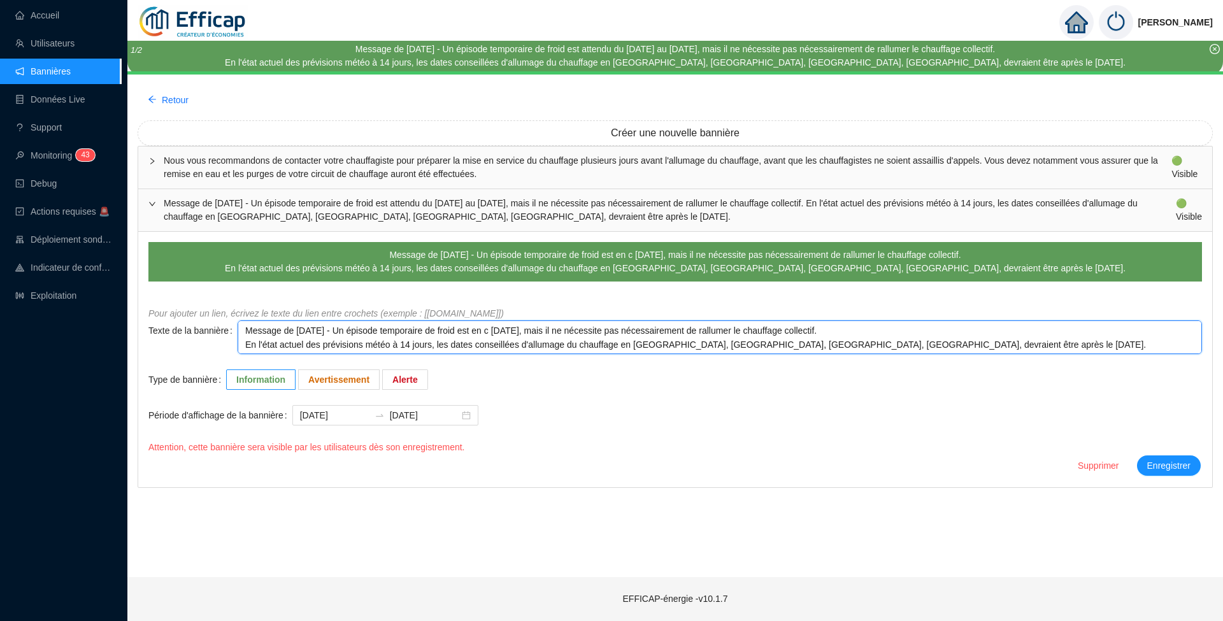
type textarea "Message de [DATE] - Un épisode temporaire de froid est en co [DATE], mais il ne…"
type textarea "Message de [DATE] - Un épisode temporaire de froid est en cou [DATE], mais il n…"
type textarea "Message de [DATE] - Un épisode temporaire de froid est en cour [DATE], mais il …"
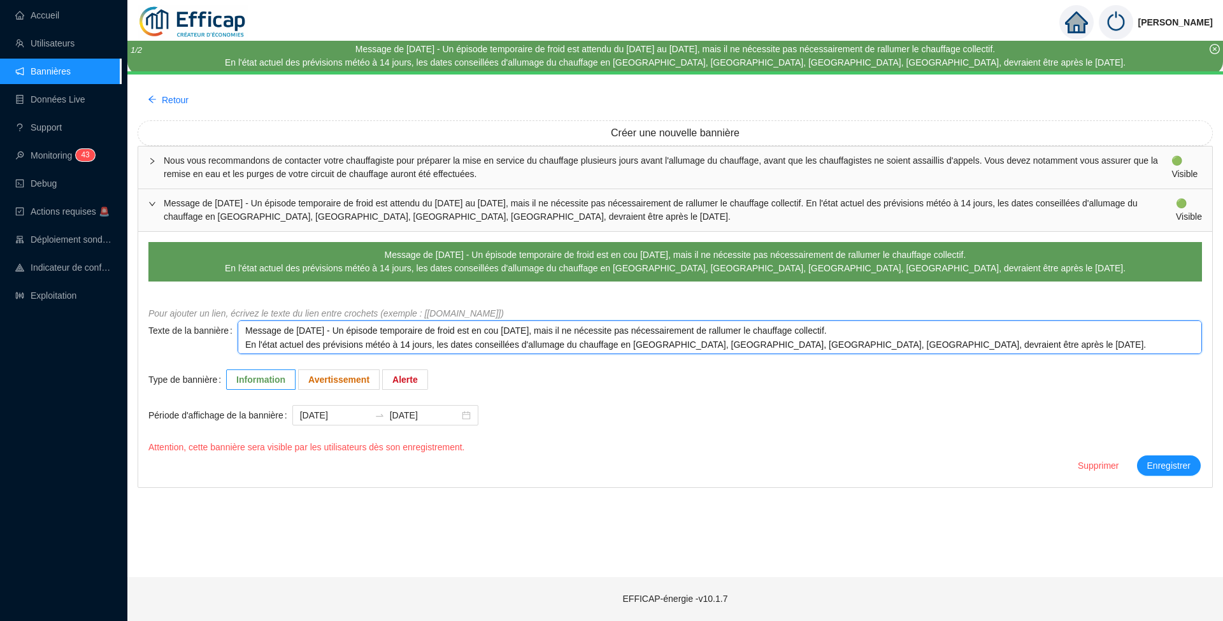
type textarea "Message de [DATE] - Un épisode temporaire de froid est en cour [DATE], mais il …"
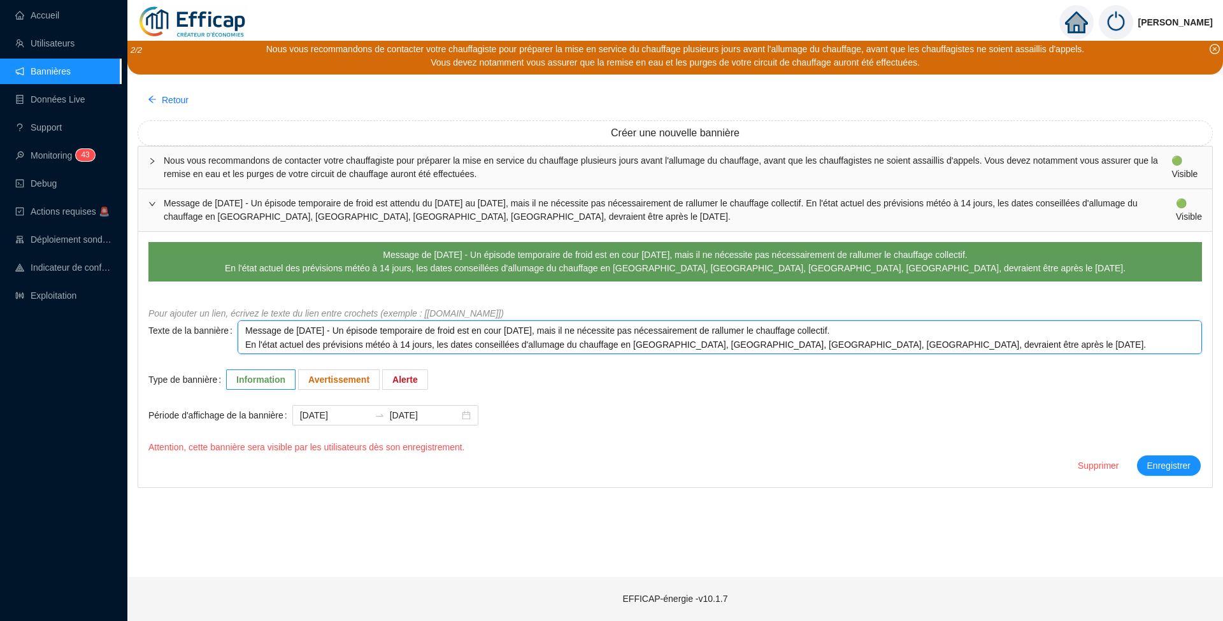
type textarea "Message de [DATE] - Un épisode temporaire de froid est en cours [DATE], mais il…"
type textarea "Message de [DATE] - Un épisode temporaire de froid est en cours j [DATE], mais …"
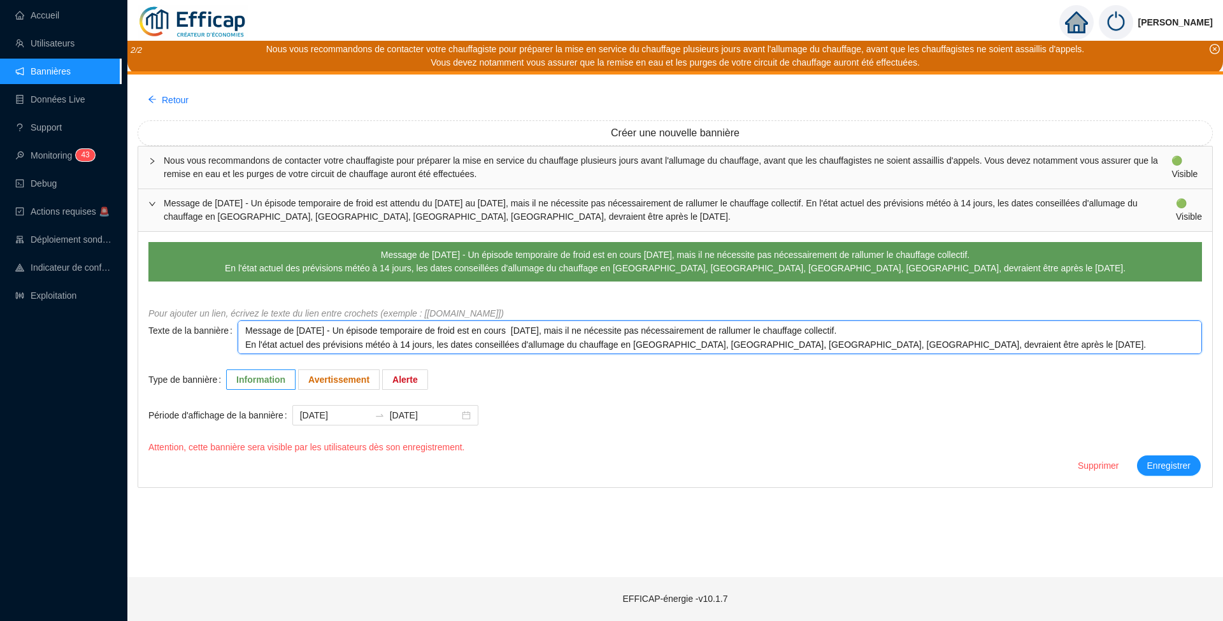
type textarea "Message de [DATE] - Un épisode temporaire de froid est en cours j [DATE], mais …"
type textarea "Message de [DATE] - Un épisode temporaire de froid est en cours ju [DATE], mais…"
type textarea "Message de [DATE] - Un épisode temporaire de froid est en cours jus [DATE], mai…"
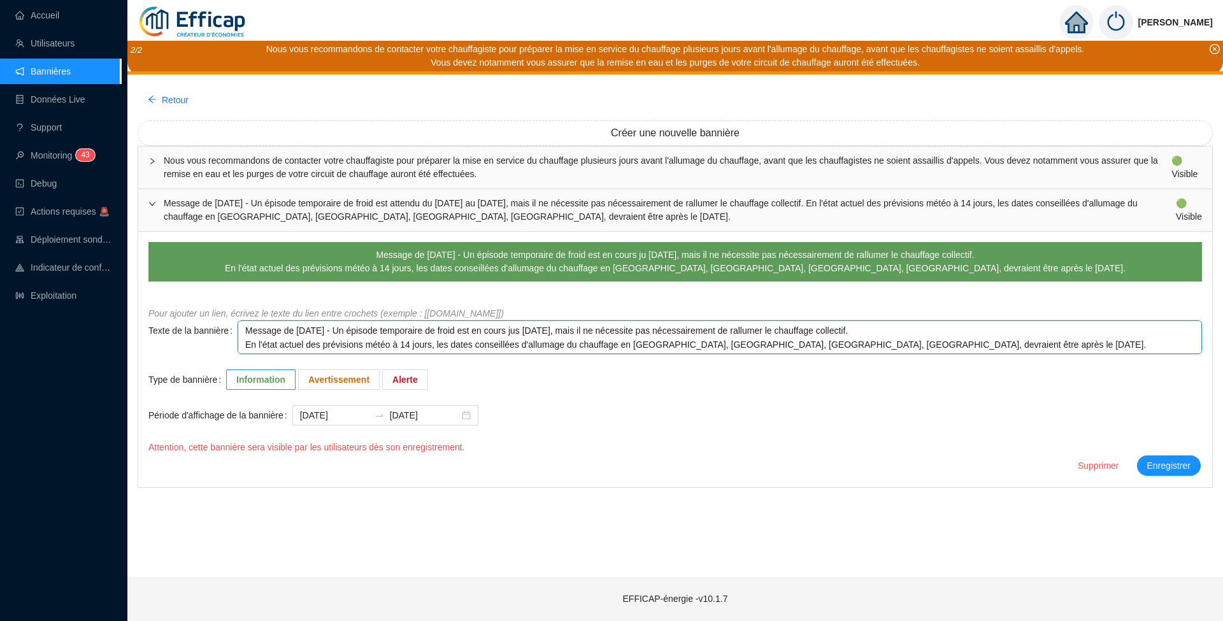
type textarea "Message de [DATE] - Un épisode temporaire de froid est en cours jusq [DATE], ma…"
type textarea "Message de [DATE] - Un épisode temporaire de froid est en cours jusqu [DATE], m…"
type textarea "Message de [DATE] - Un épisode temporaire de froid est en cours jusqu' [DATE], …"
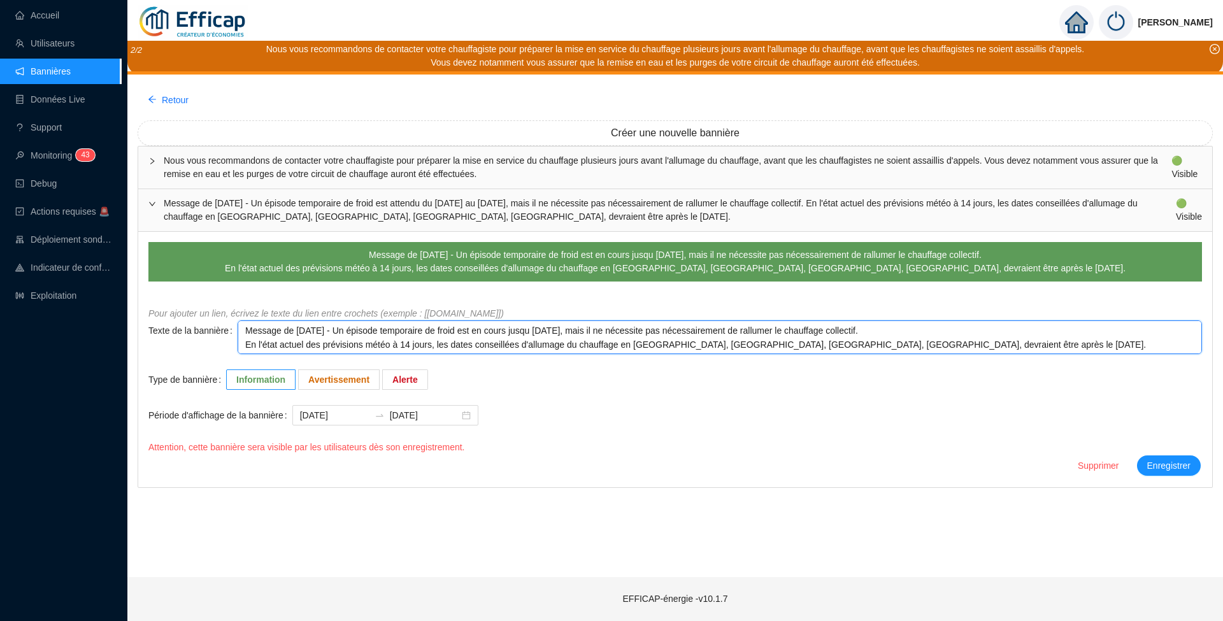
type textarea "Message de [DATE] - Un épisode temporaire de froid est en cours jusqu' [DATE], …"
type textarea "Message de [DATE] - Un épisode temporaire de froid est en cours jusqu'a [DATE],…"
type textarea "Message de [DATE] - Un épisode temporaire de froid est en cours jusqu' [DATE], …"
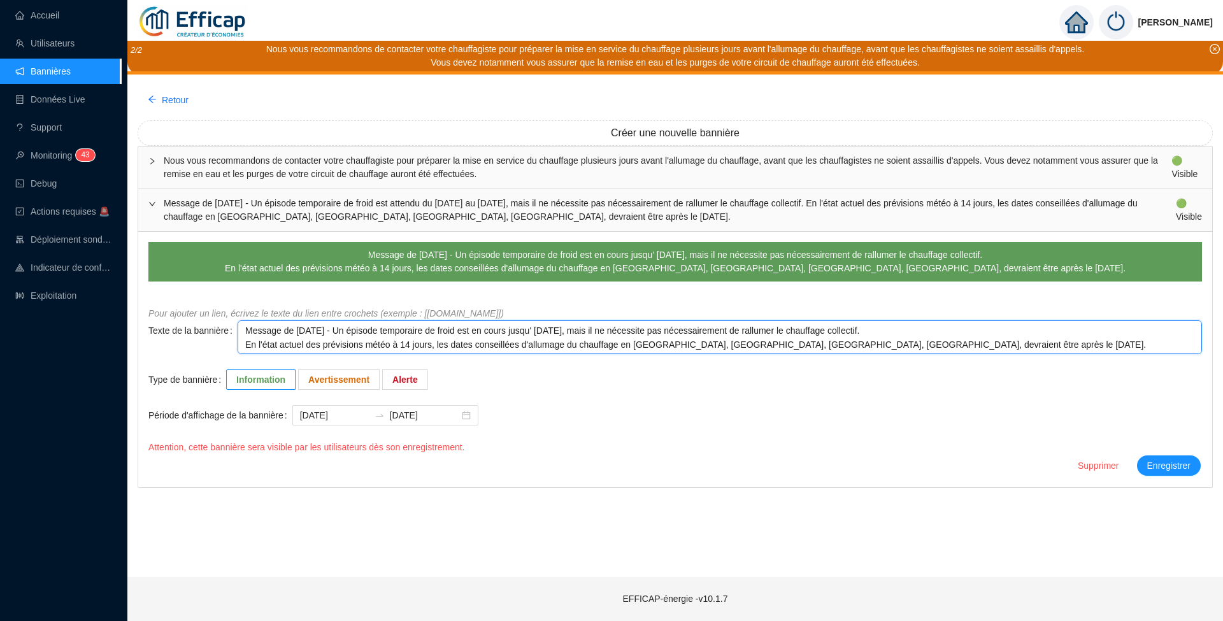
type textarea "Message de [DATE] - Un épisode temporaire de froid est en cours jusqu'à [DATE],…"
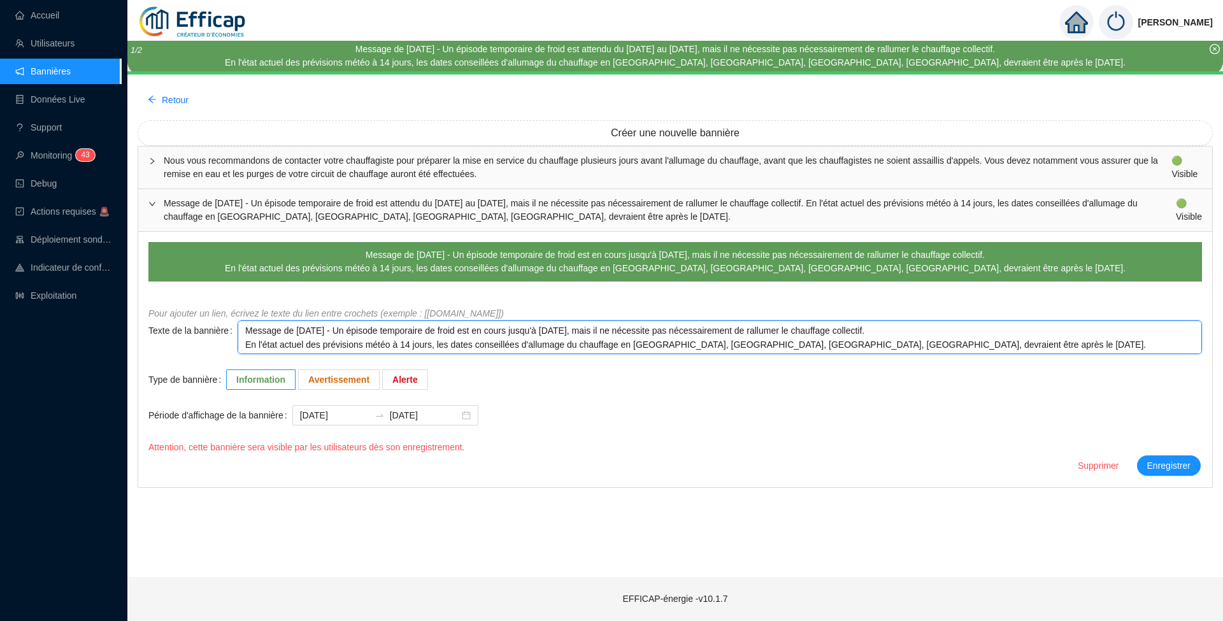
click at [943, 346] on textarea "Message de [DATE] - Un épisode temporaire de froid est en cours jusqu'à [DATE],…" at bounding box center [720, 337] width 964 height 34
type textarea "Message de [DATE] - Un épisode temporaire de froid est en cours jusqu'à [DATE],…"
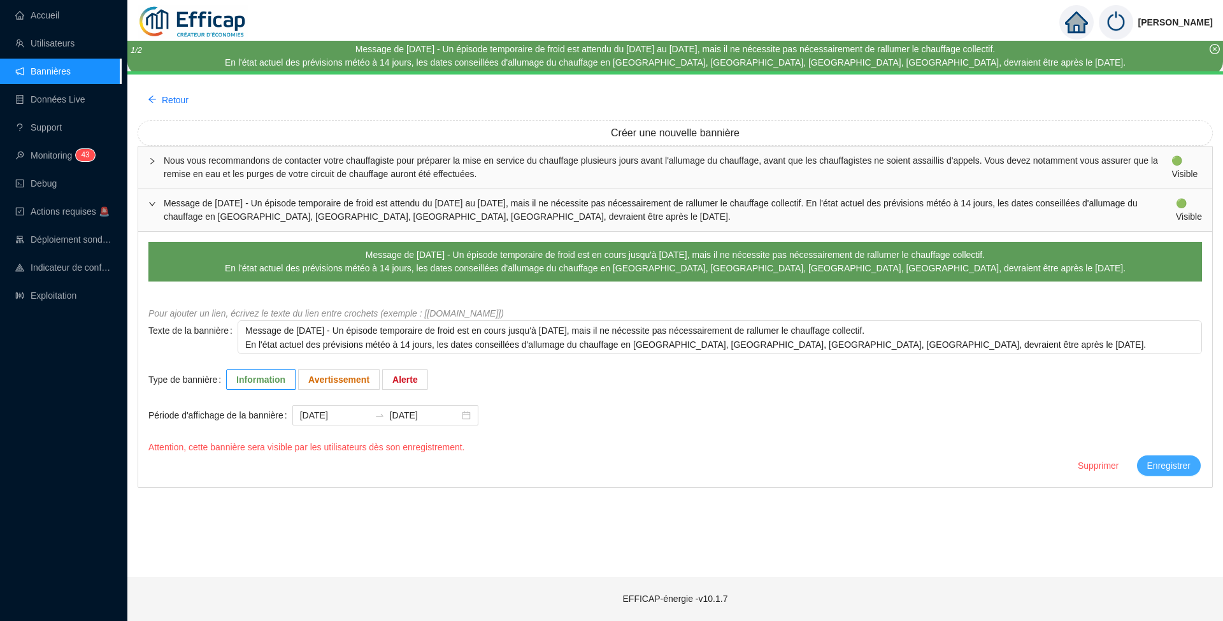
click at [1173, 471] on span "Enregistrer" at bounding box center [1168, 465] width 43 height 13
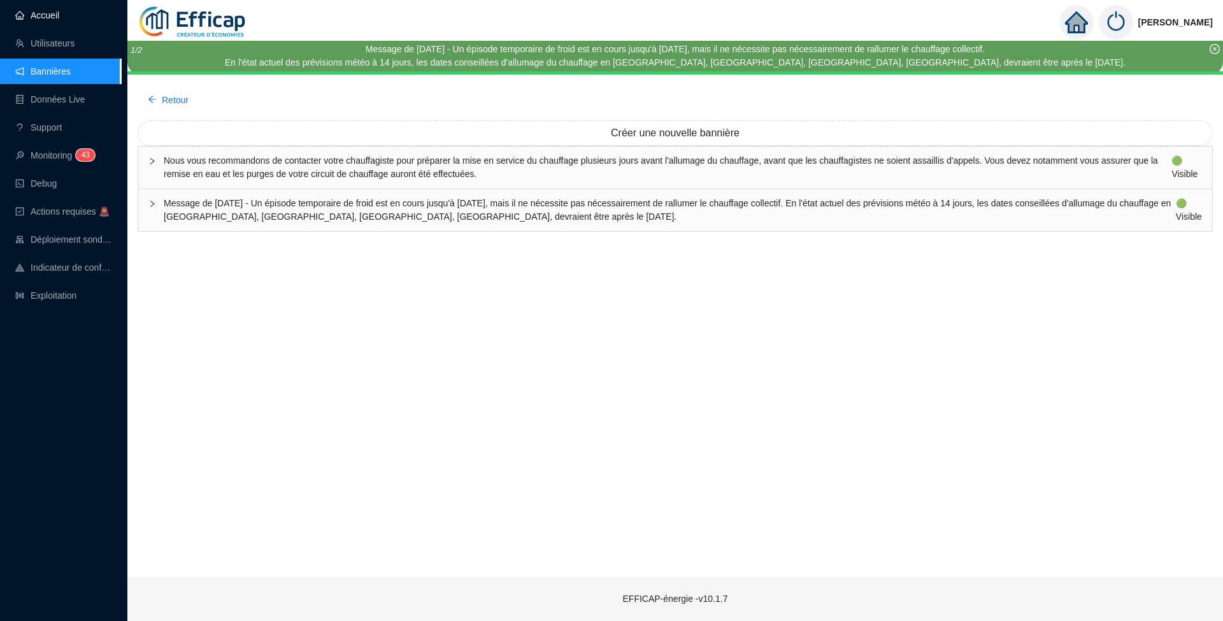
click at [43, 10] on link "Accueil" at bounding box center [37, 15] width 44 height 10
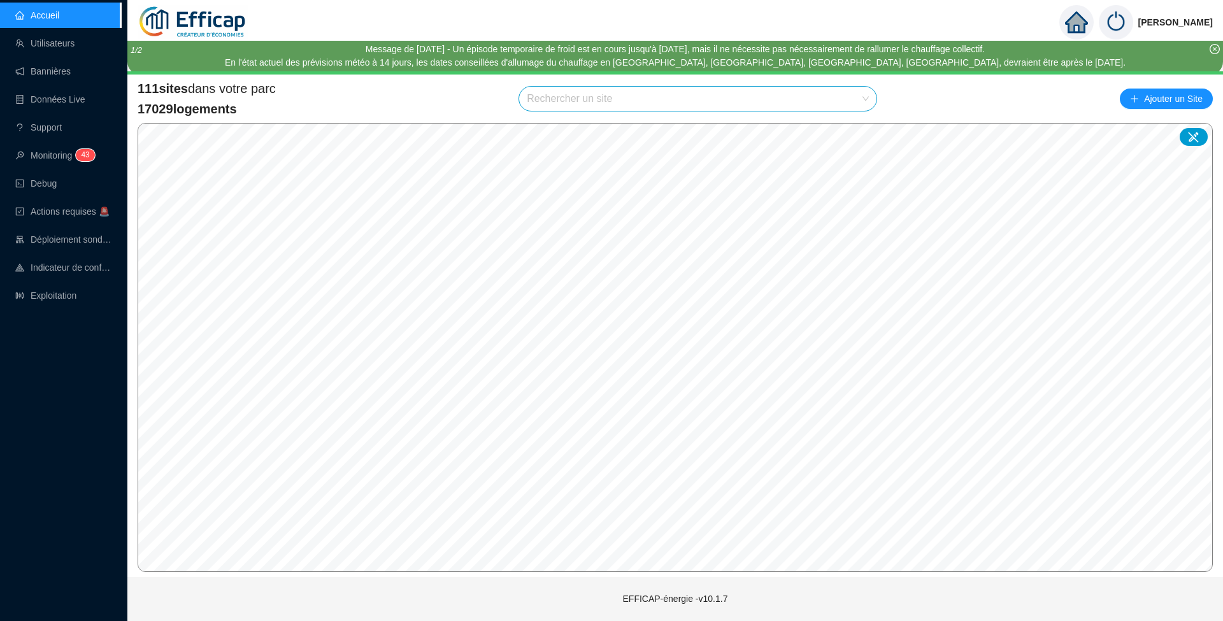
click at [548, 103] on input "search" at bounding box center [692, 99] width 331 height 24
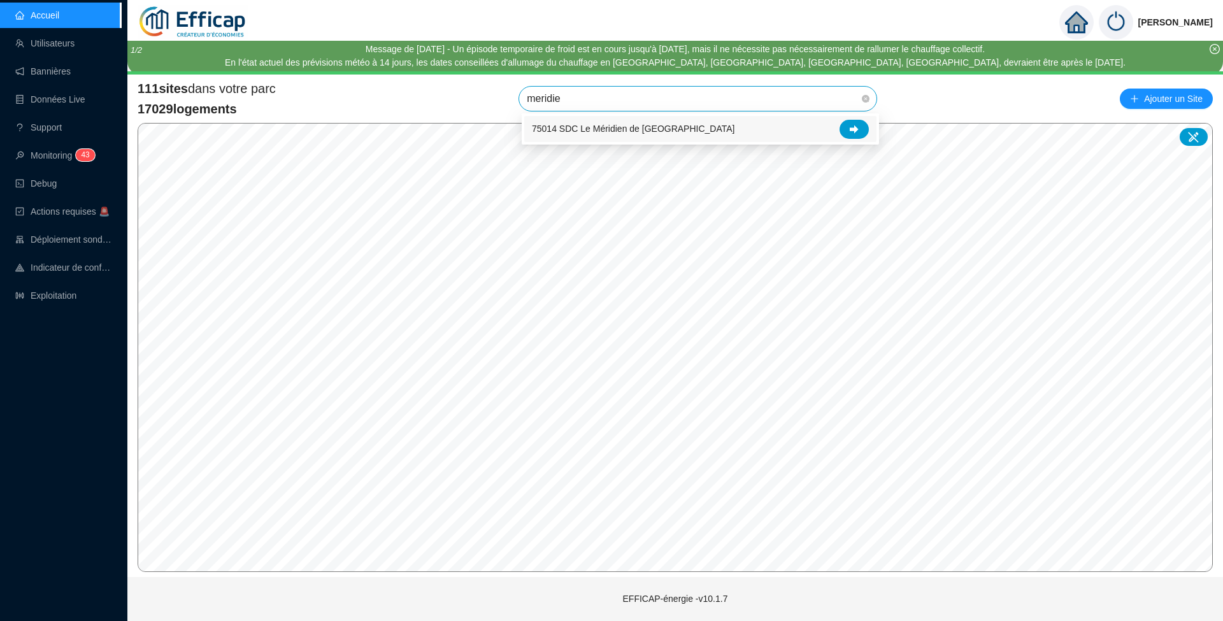
type input "meridien"
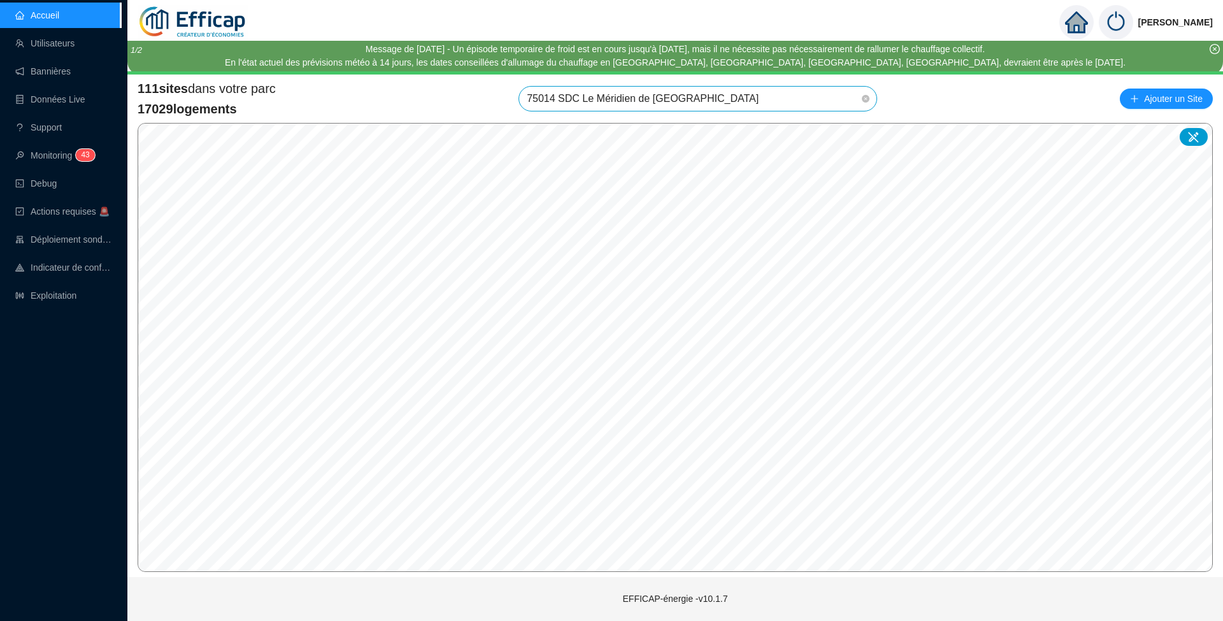
click at [767, 93] on span "75014 SDC Le Méridien de [GEOGRAPHIC_DATA]" at bounding box center [698, 99] width 342 height 24
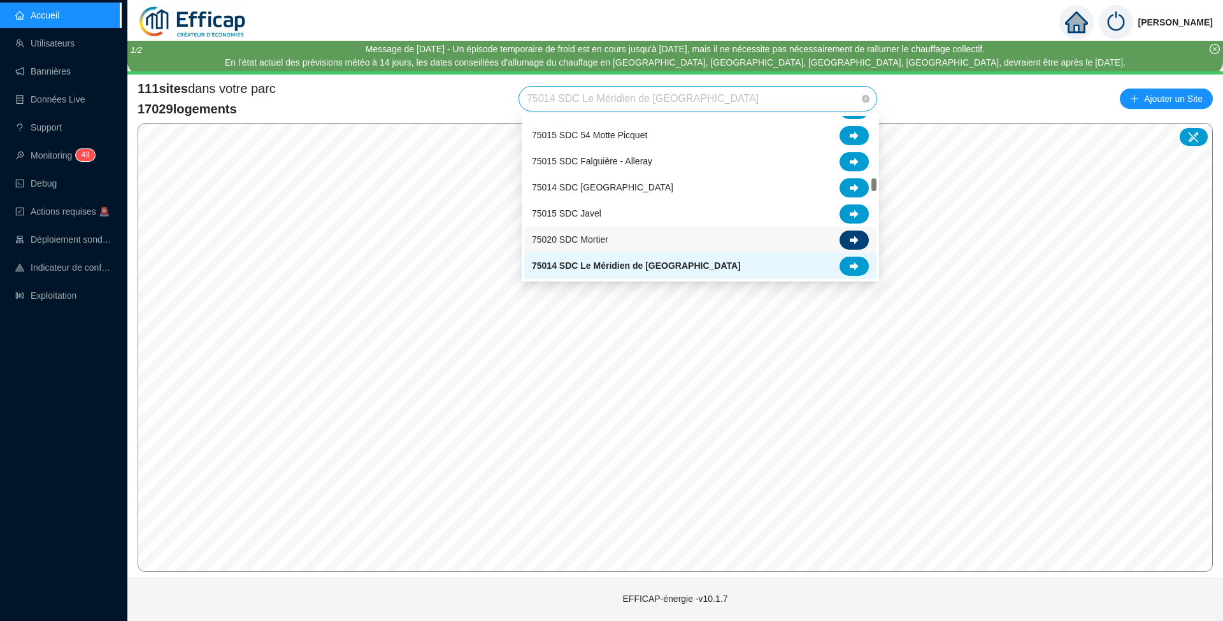
click at [862, 246] on div at bounding box center [853, 240] width 29 height 19
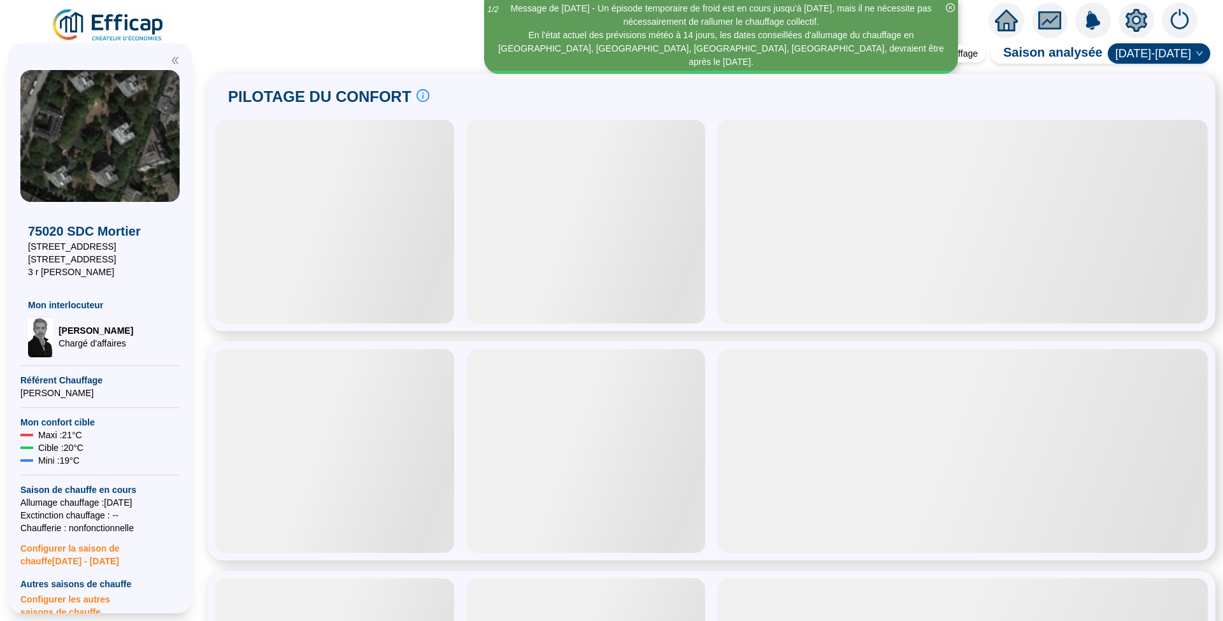
click at [103, 28] on img at bounding box center [108, 26] width 115 height 36
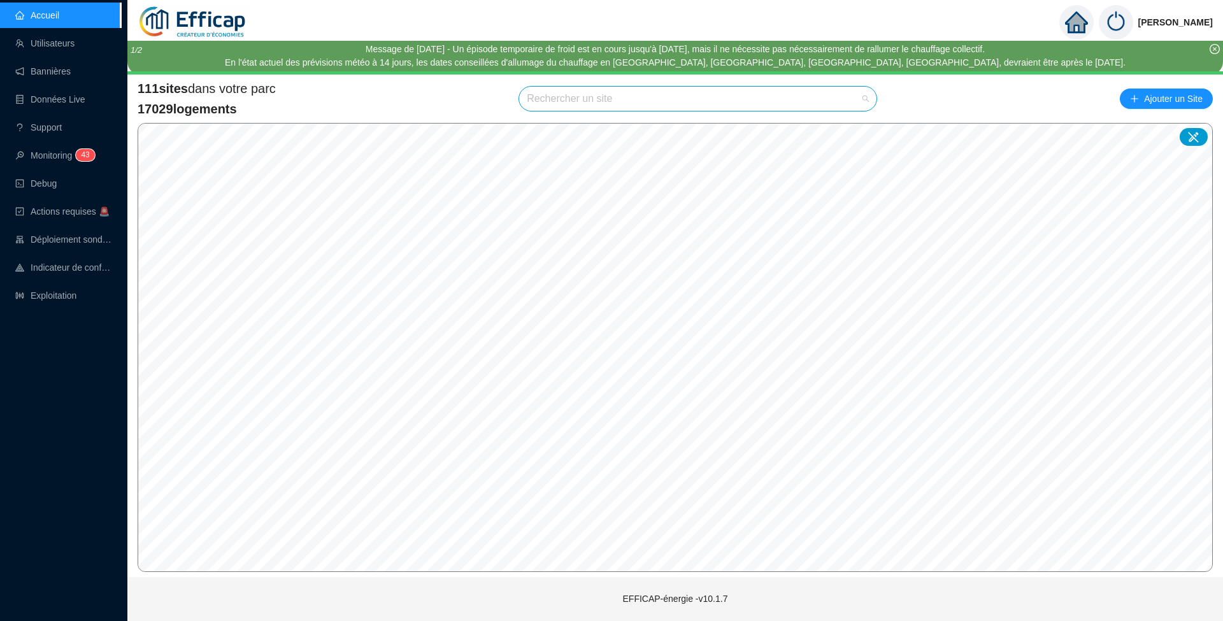
click at [601, 104] on input "search" at bounding box center [692, 99] width 331 height 24
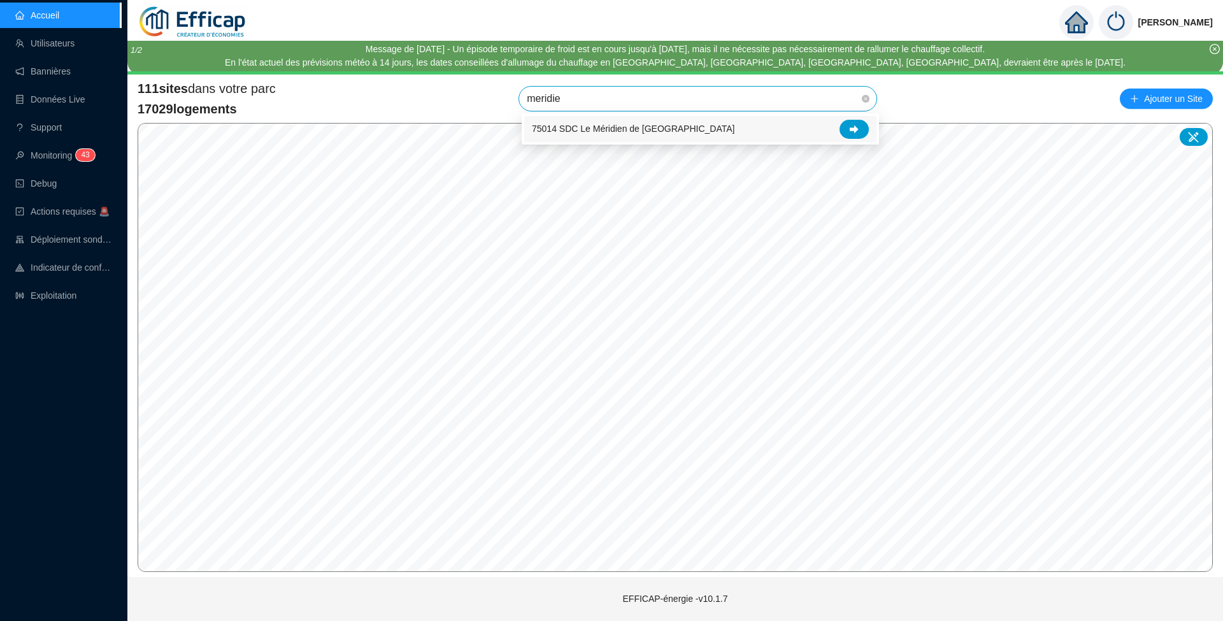
type input "meridien"
click at [855, 132] on icon at bounding box center [854, 129] width 9 height 9
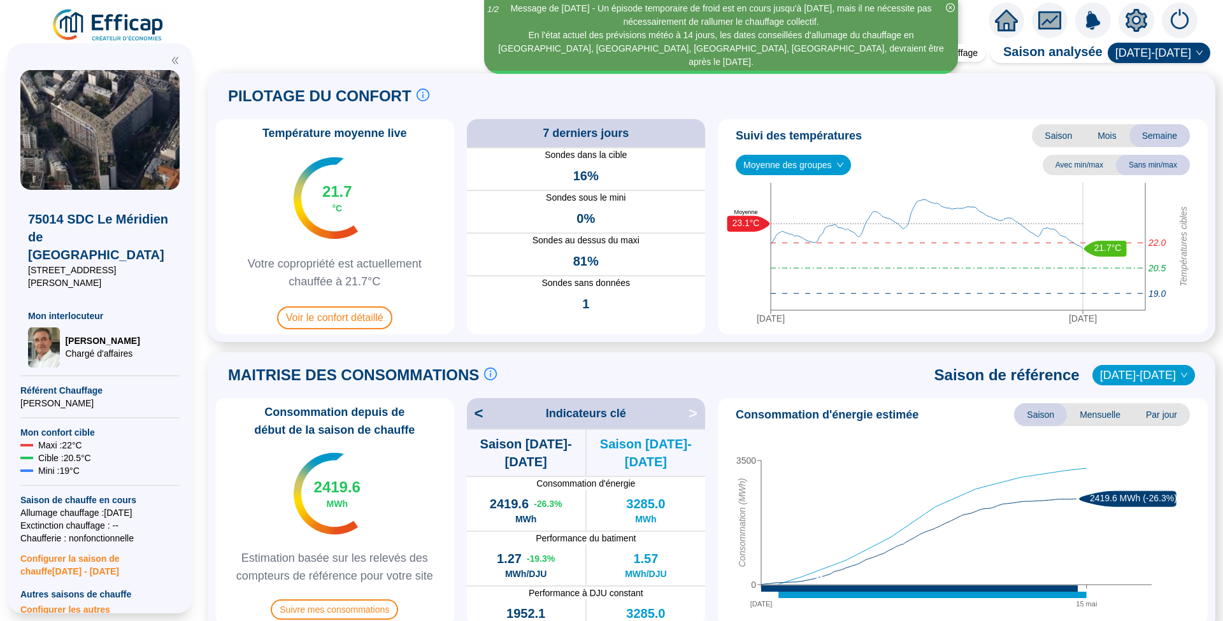
click at [808, 168] on span "Moyenne des groupes" at bounding box center [793, 164] width 100 height 19
click at [800, 210] on div "GR - NORD (16 sondes)" at bounding box center [793, 210] width 94 height 13
click at [797, 164] on span "GR - NORD (16 sondes)" at bounding box center [797, 164] width 108 height 19
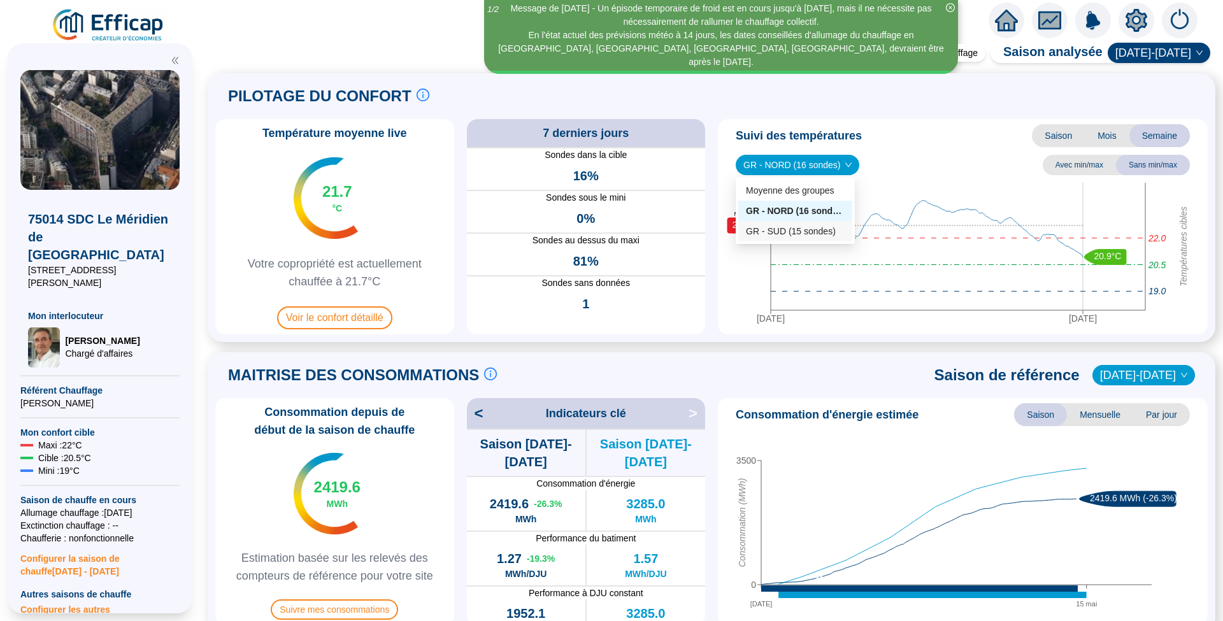
click at [804, 228] on div "GR - SUD (15 sondes)" at bounding box center [795, 231] width 99 height 13
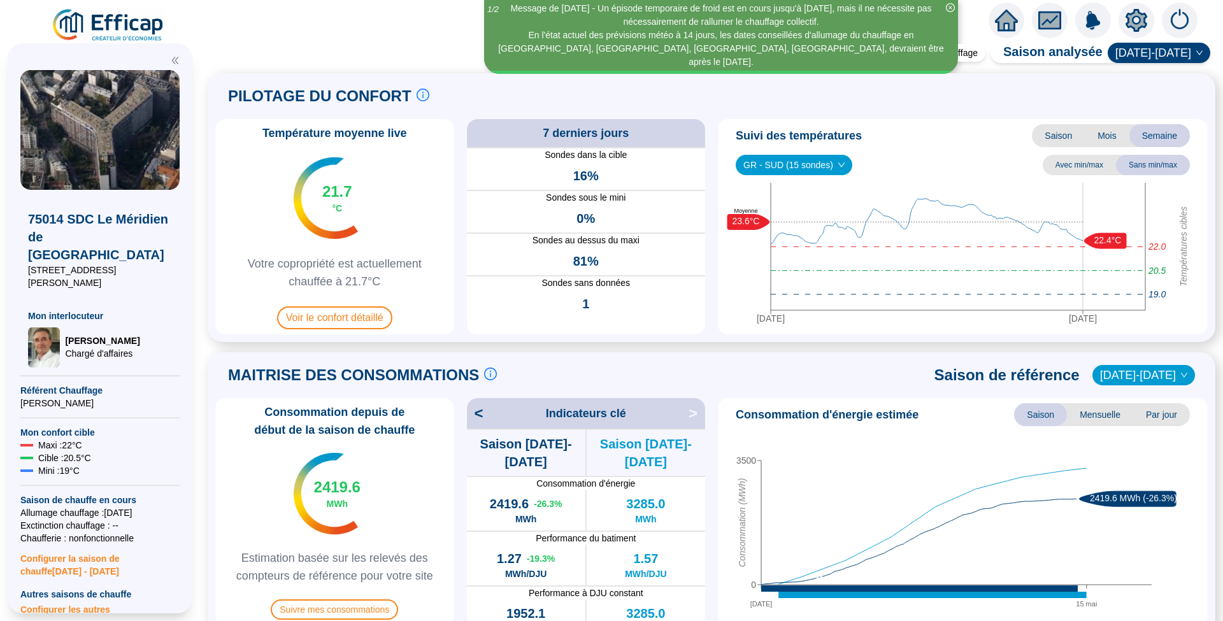
click at [804, 166] on span "GR - SUD (15 sondes)" at bounding box center [793, 164] width 101 height 19
click at [792, 211] on div "GR - NORD (16 sondes)" at bounding box center [791, 210] width 90 height 13
